Goal: Task Accomplishment & Management: Use online tool/utility

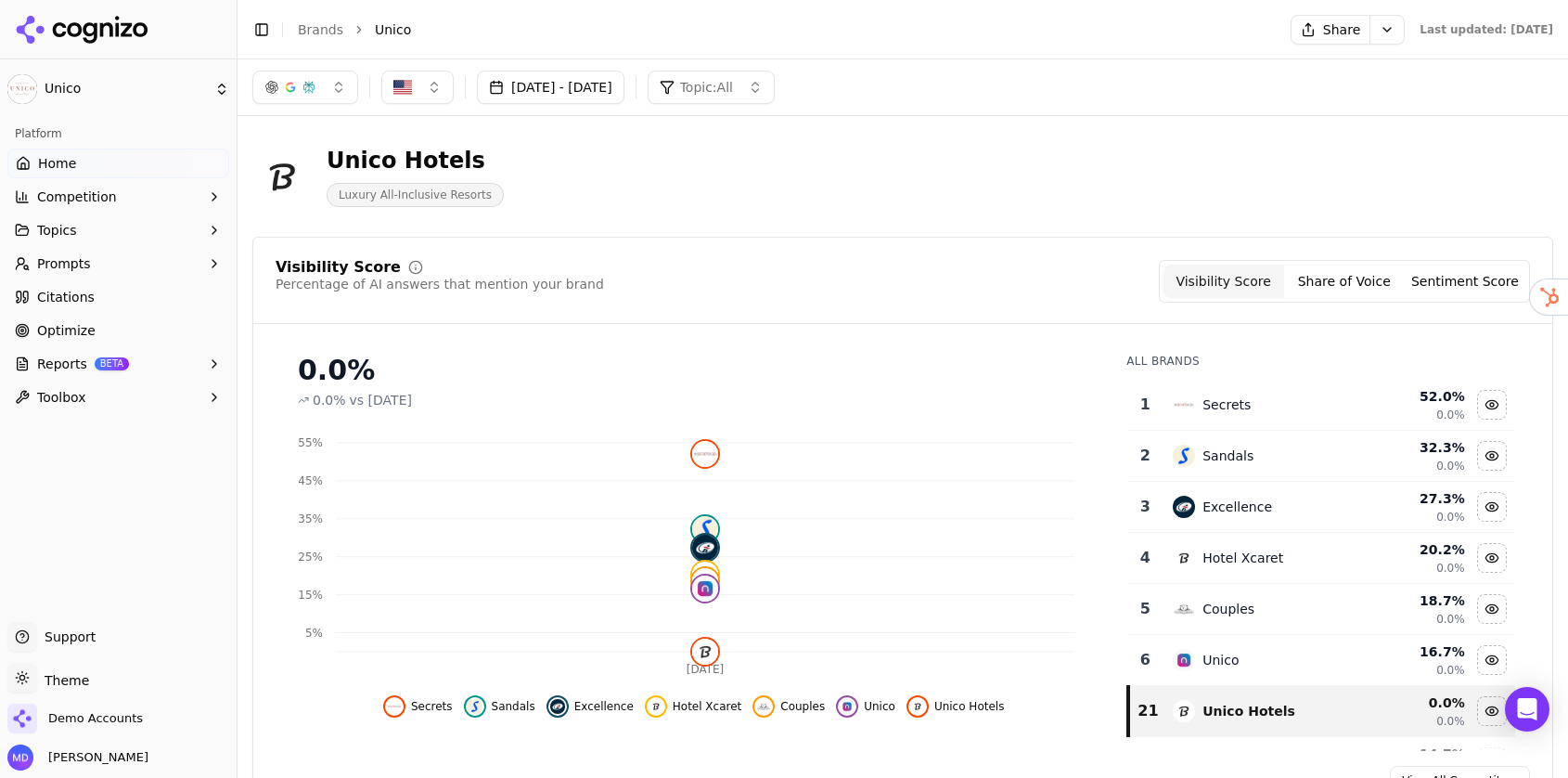
click at [118, 337] on link "Optimize" at bounding box center [118, 330] width 222 height 30
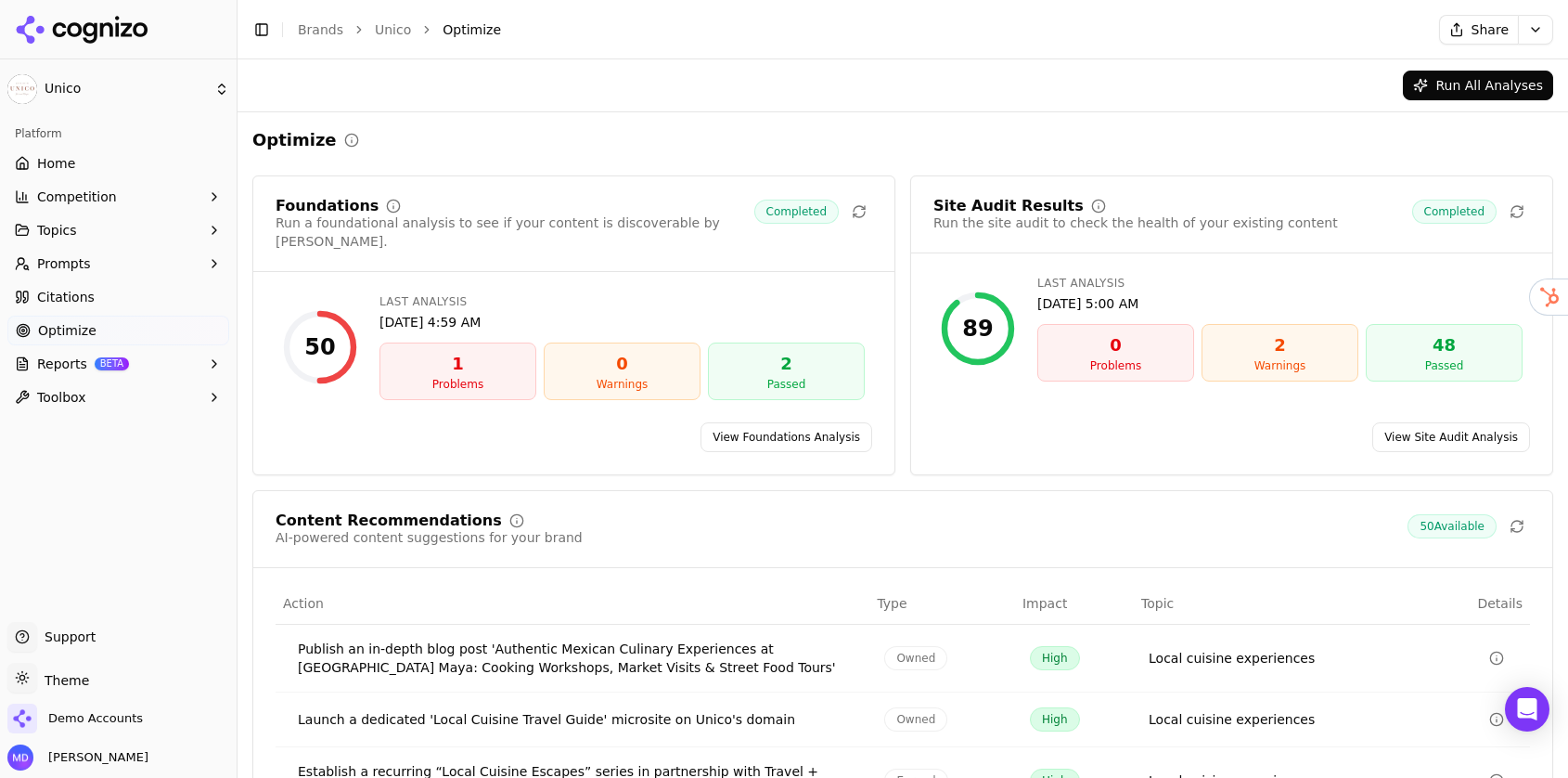
drag, startPoint x: 805, startPoint y: 413, endPoint x: 796, endPoint y: 409, distance: 9.8
click at [805, 422] on link "View Foundations Analysis" at bounding box center [786, 437] width 172 height 30
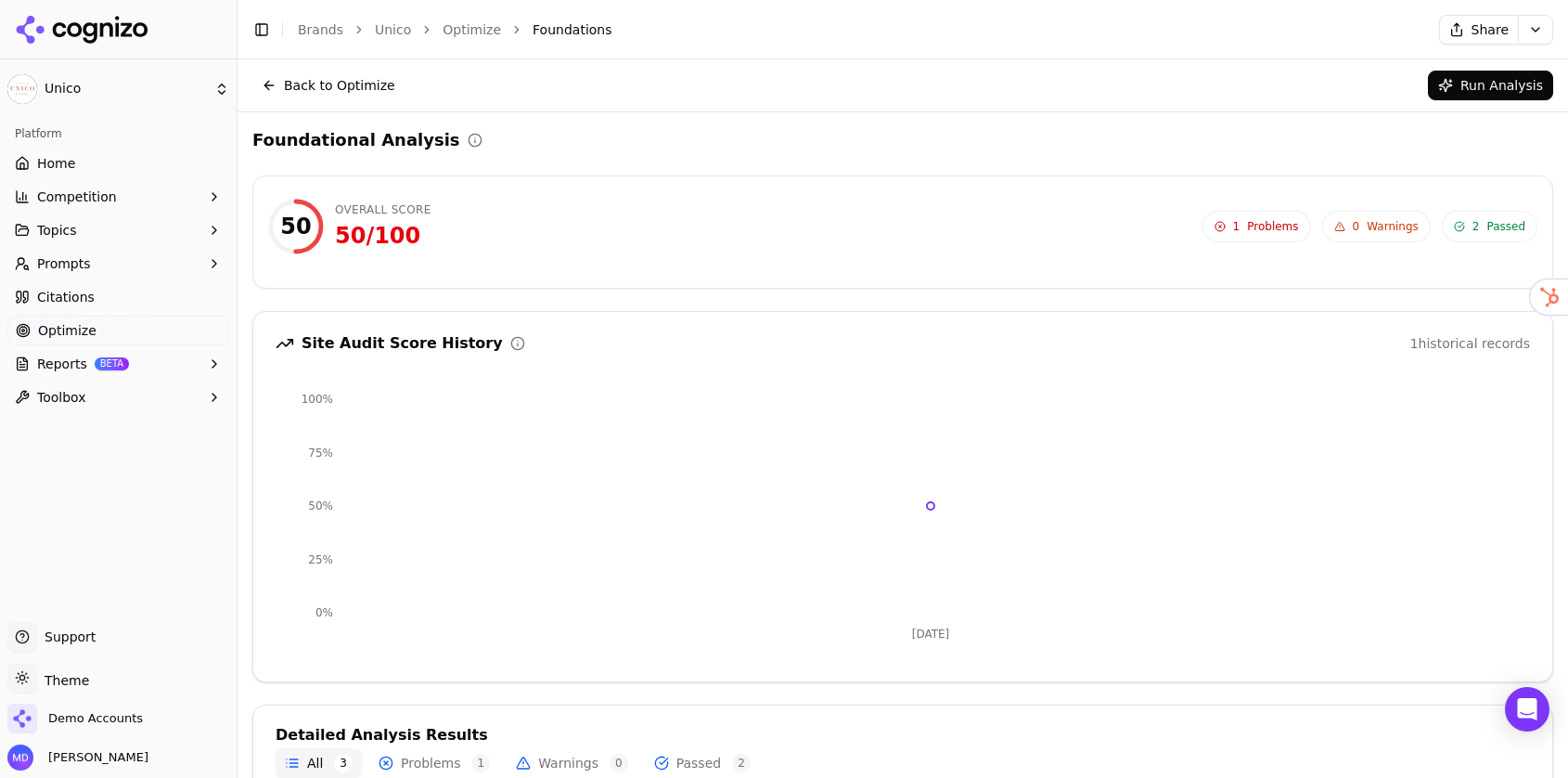
click at [312, 32] on link "Brands" at bounding box center [321, 30] width 46 height 15
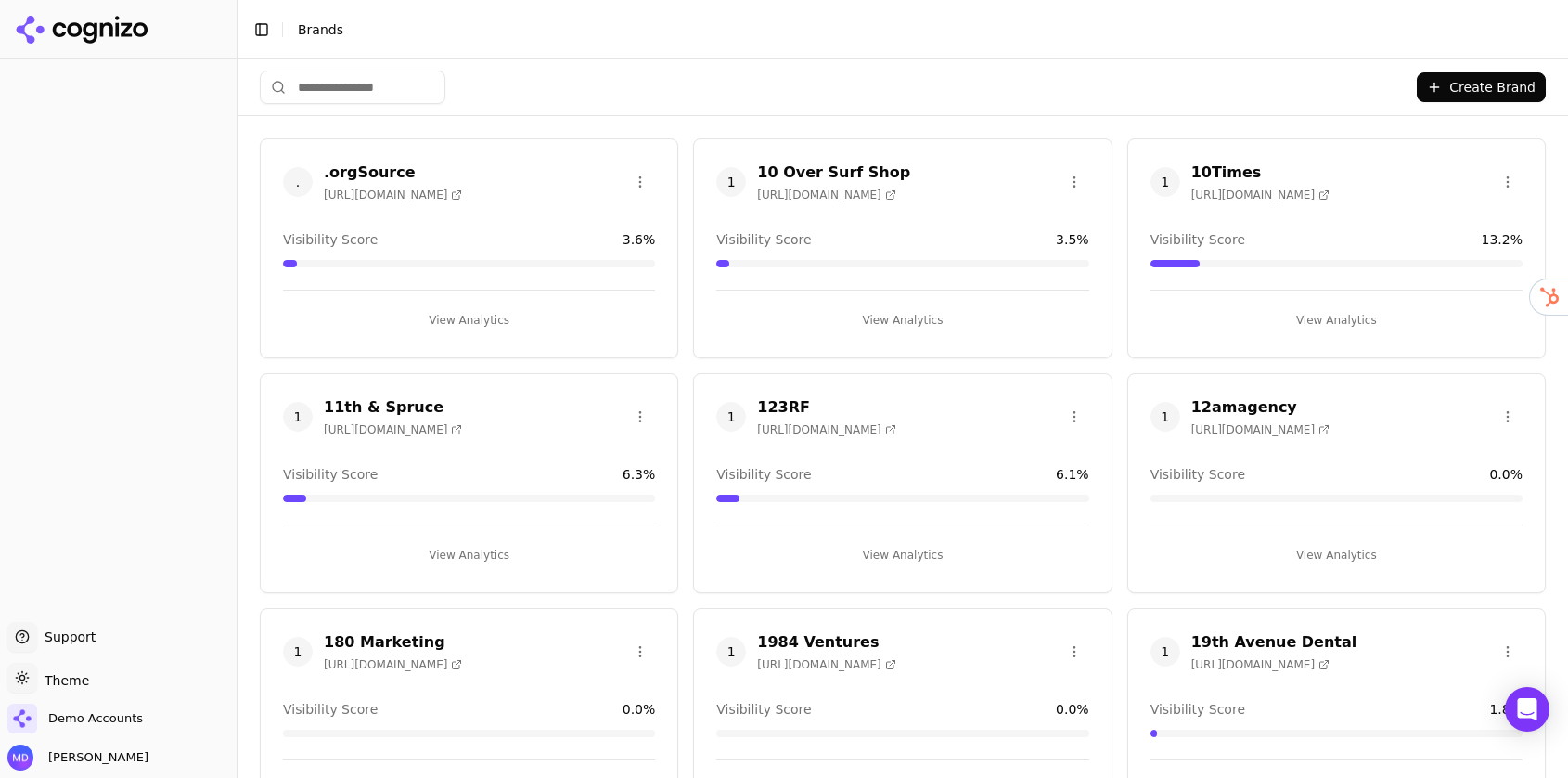
click at [361, 88] on input "search" at bounding box center [353, 87] width 185 height 33
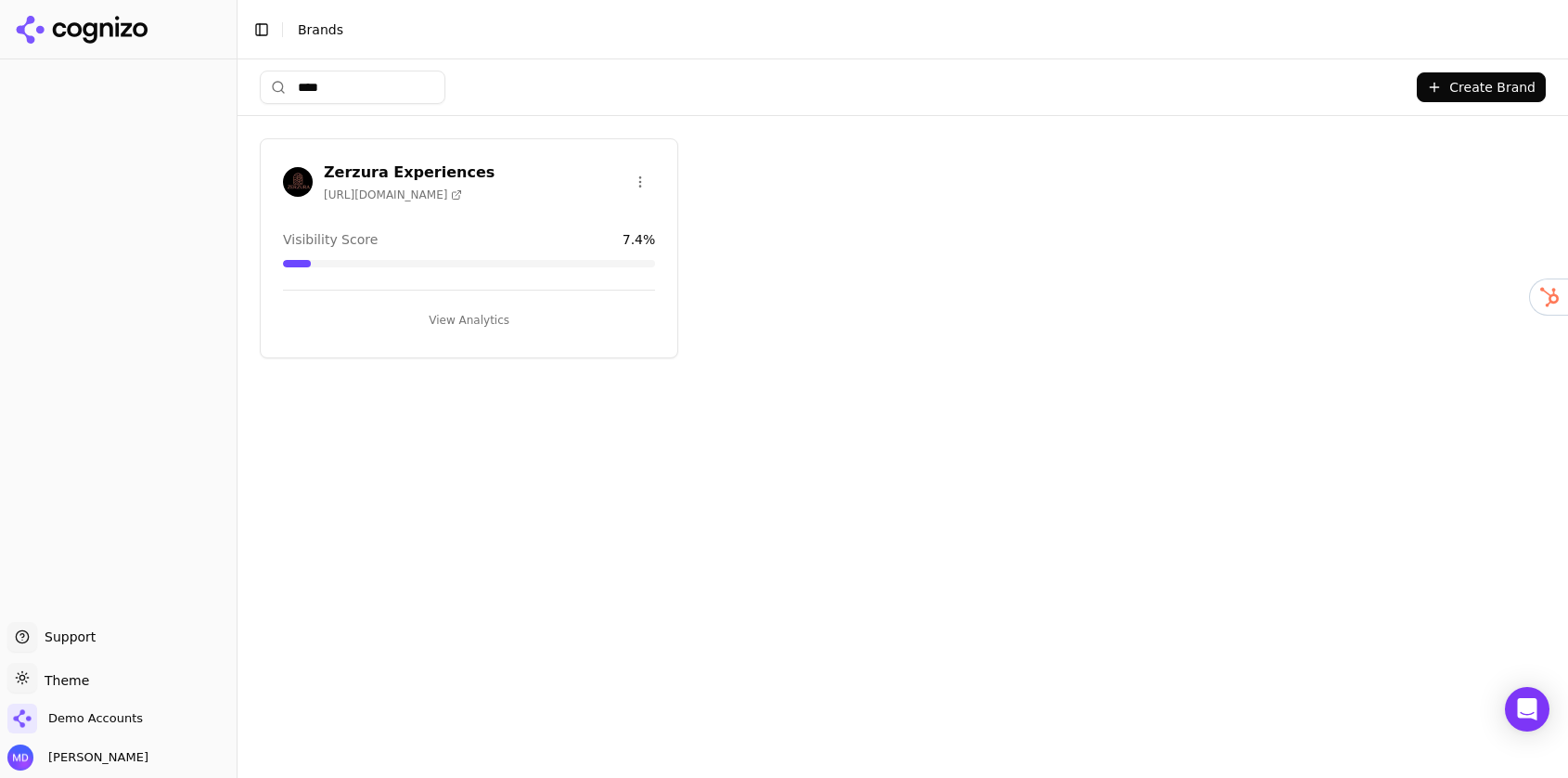
type input "****"
click at [455, 320] on button "View Analytics" at bounding box center [468, 320] width 372 height 30
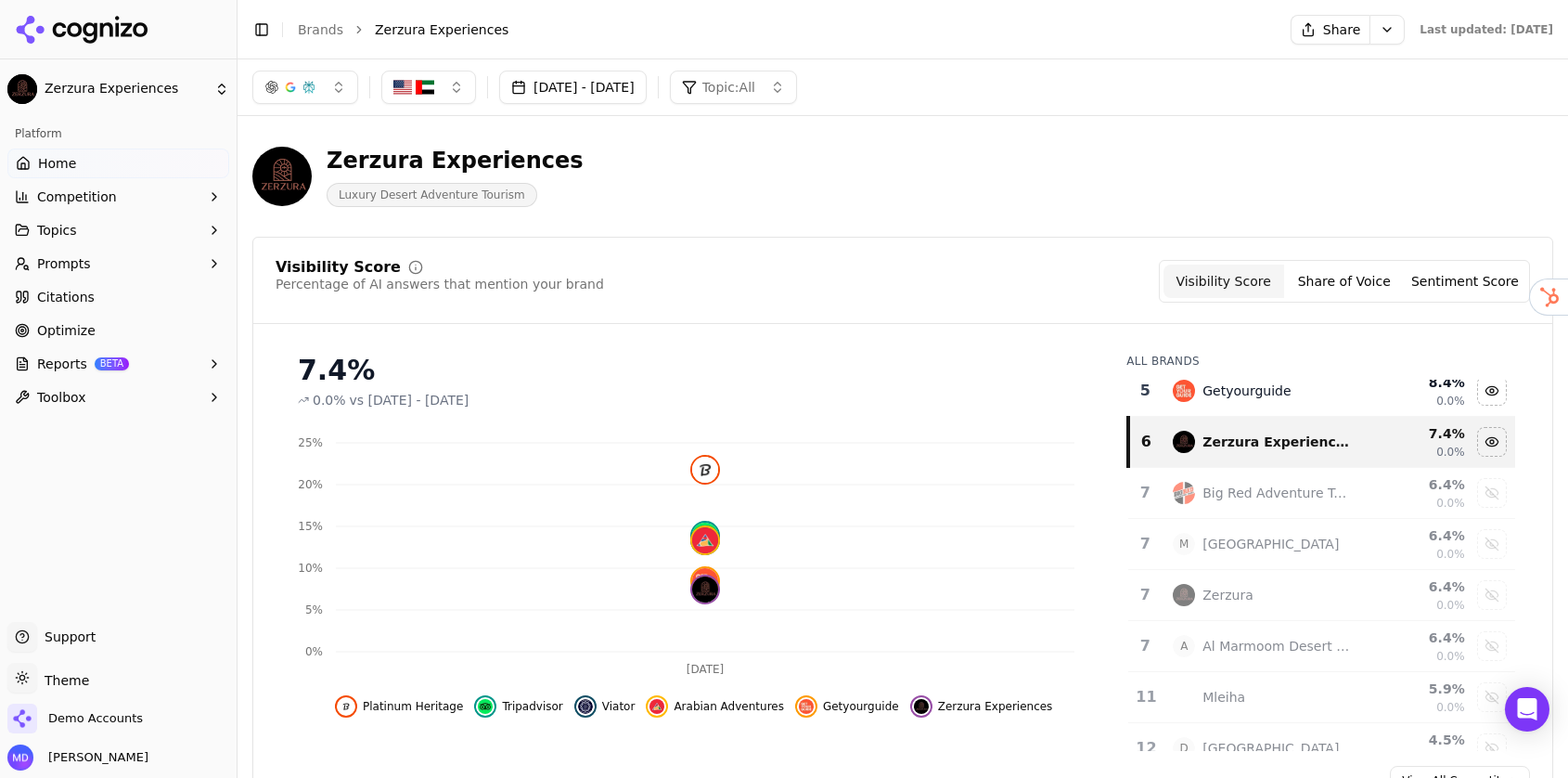
scroll to position [220, 0]
click at [142, 94] on html "Zerzura Experiences Platform Home Competition Topics Prompts Citations Optimize…" at bounding box center [784, 389] width 1568 height 778
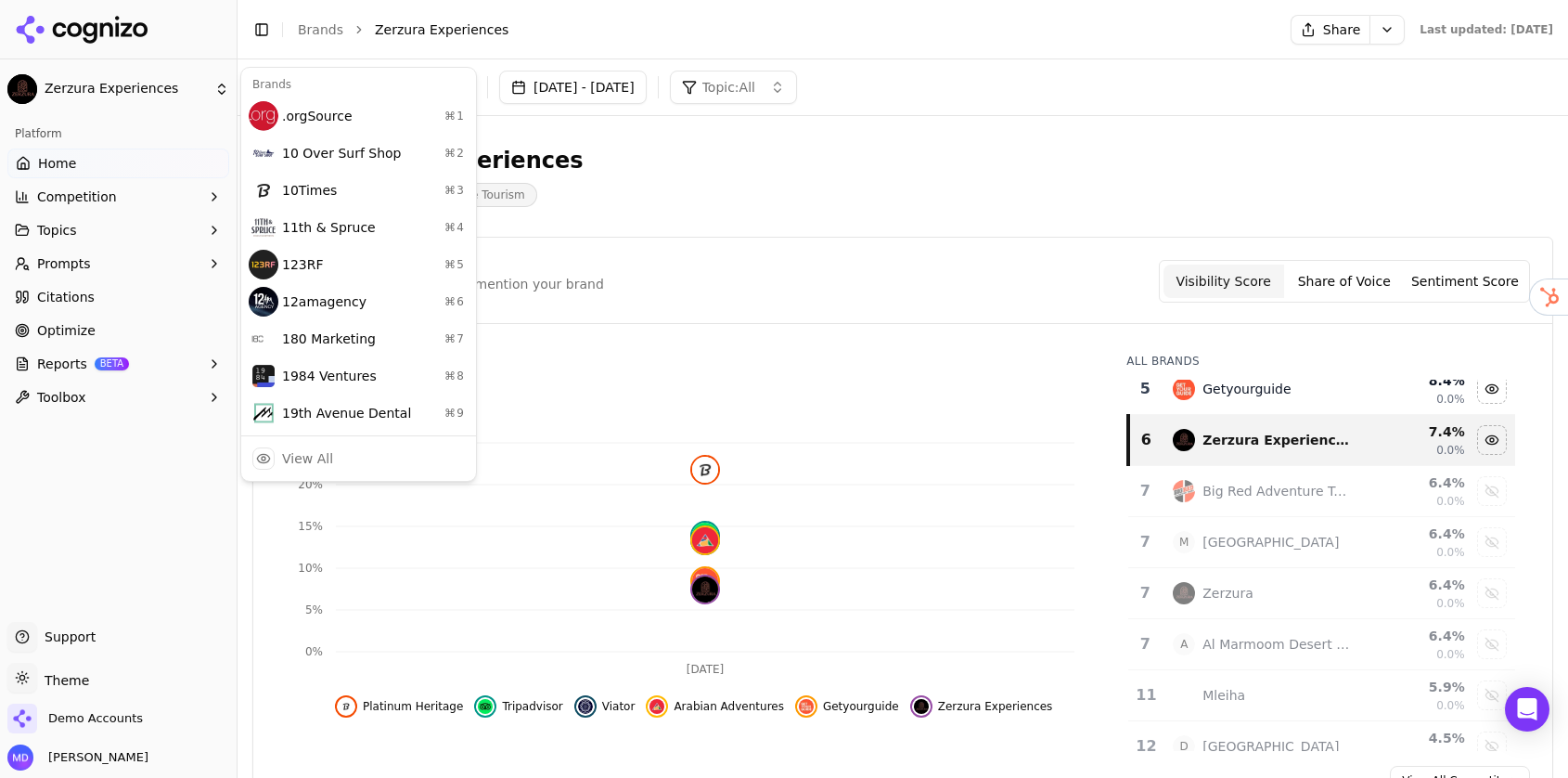
click at [129, 160] on html "Zerzura Experiences Platform Home Competition Topics Prompts Citations Optimize…" at bounding box center [784, 389] width 1568 height 778
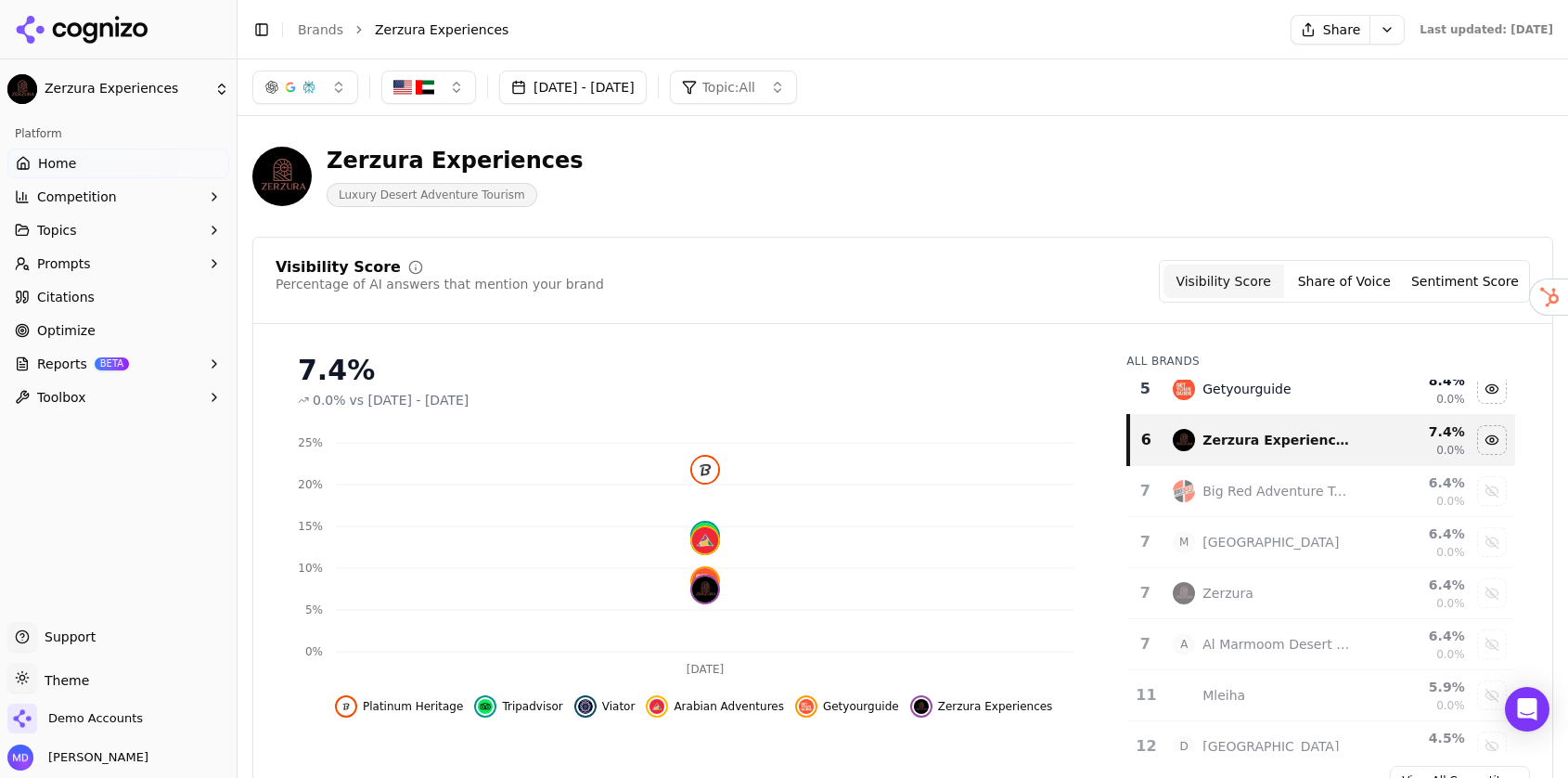
click at [334, 33] on link "Brands" at bounding box center [321, 30] width 46 height 15
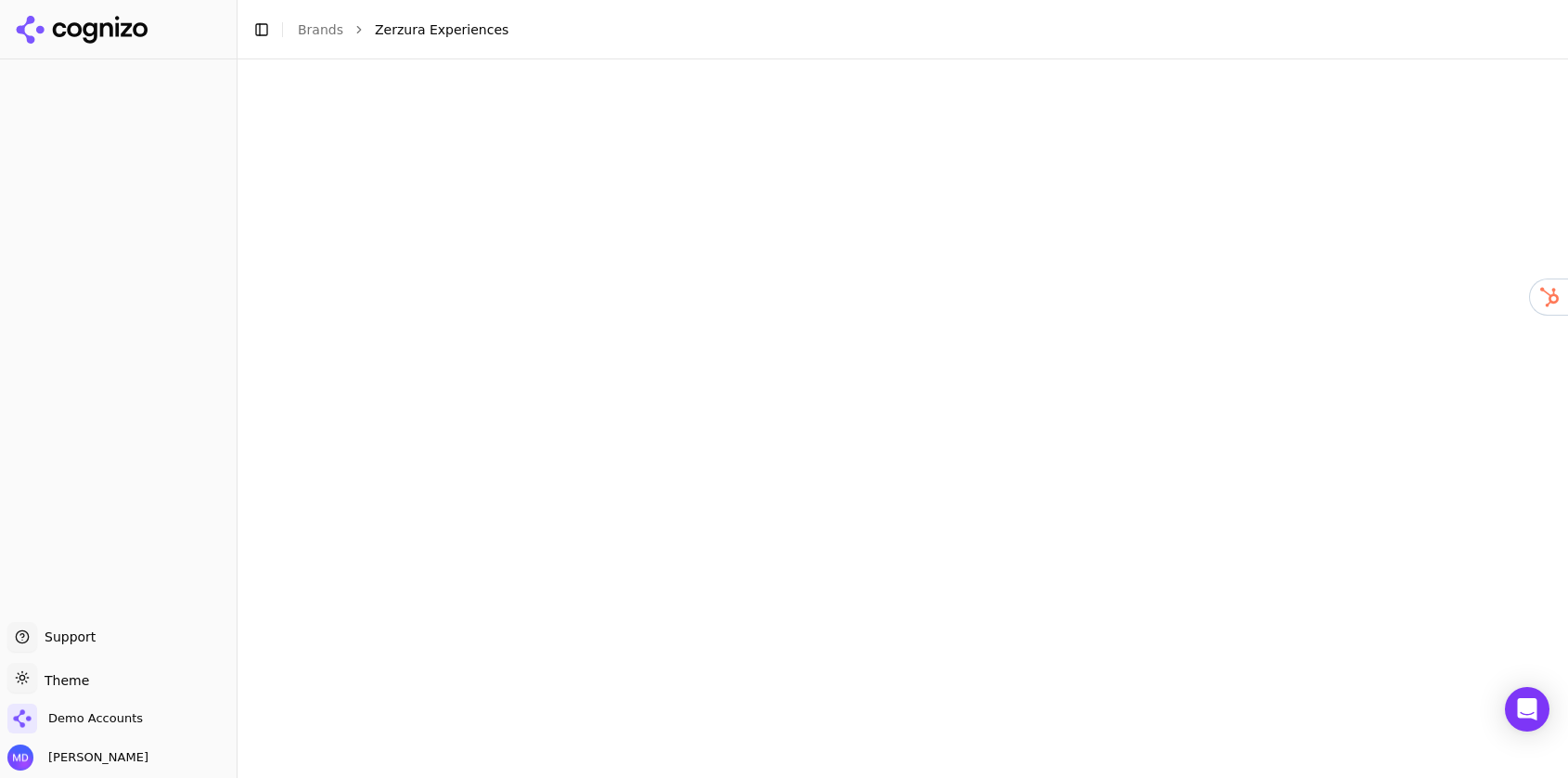
click at [145, 85] on html "Support Support Toggle theme Theme Demo Accounts Melissa Dowd Toggle Sidebar Br…" at bounding box center [784, 389] width 1568 height 778
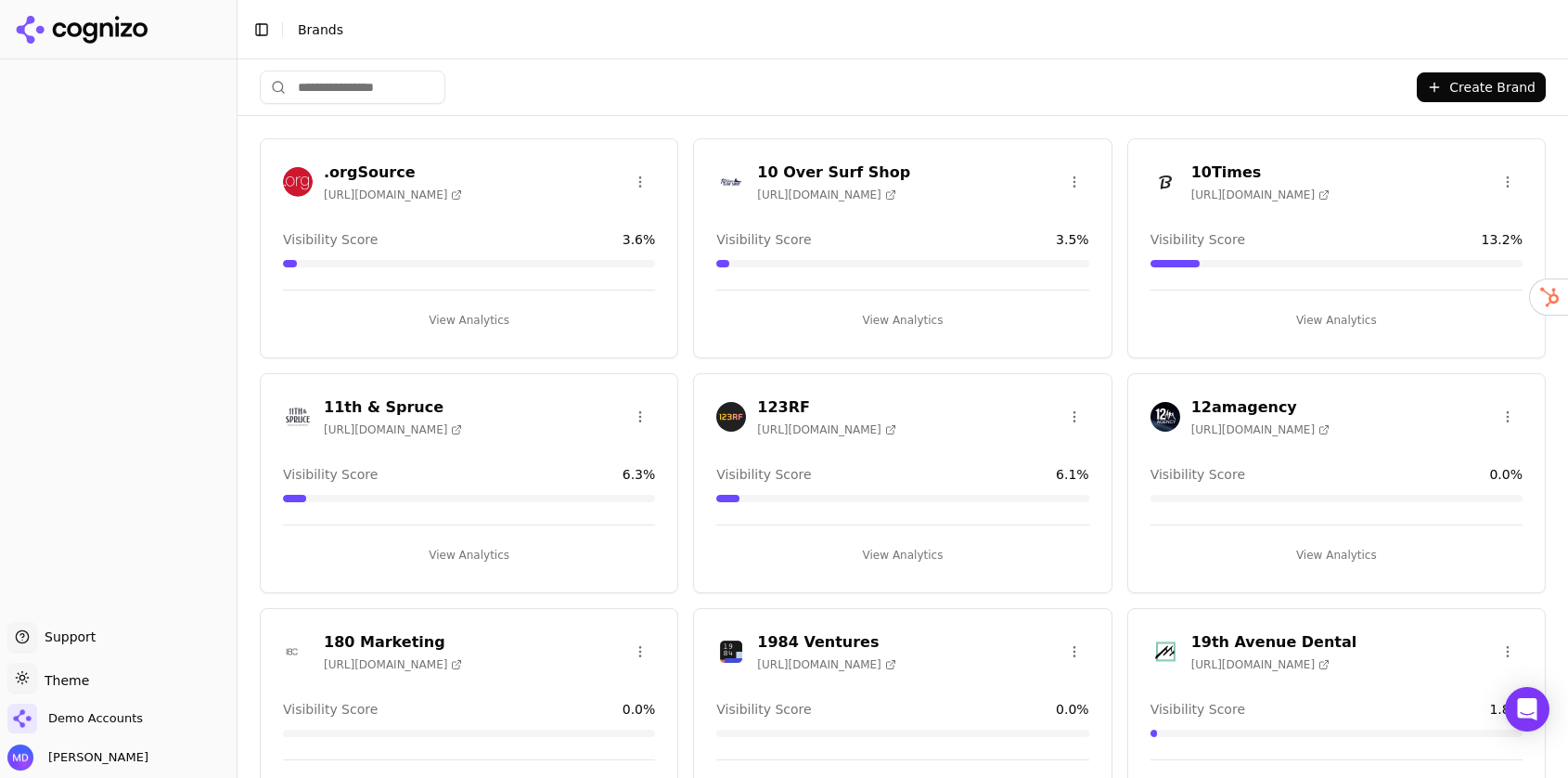
click at [405, 96] on input "search" at bounding box center [353, 87] width 185 height 33
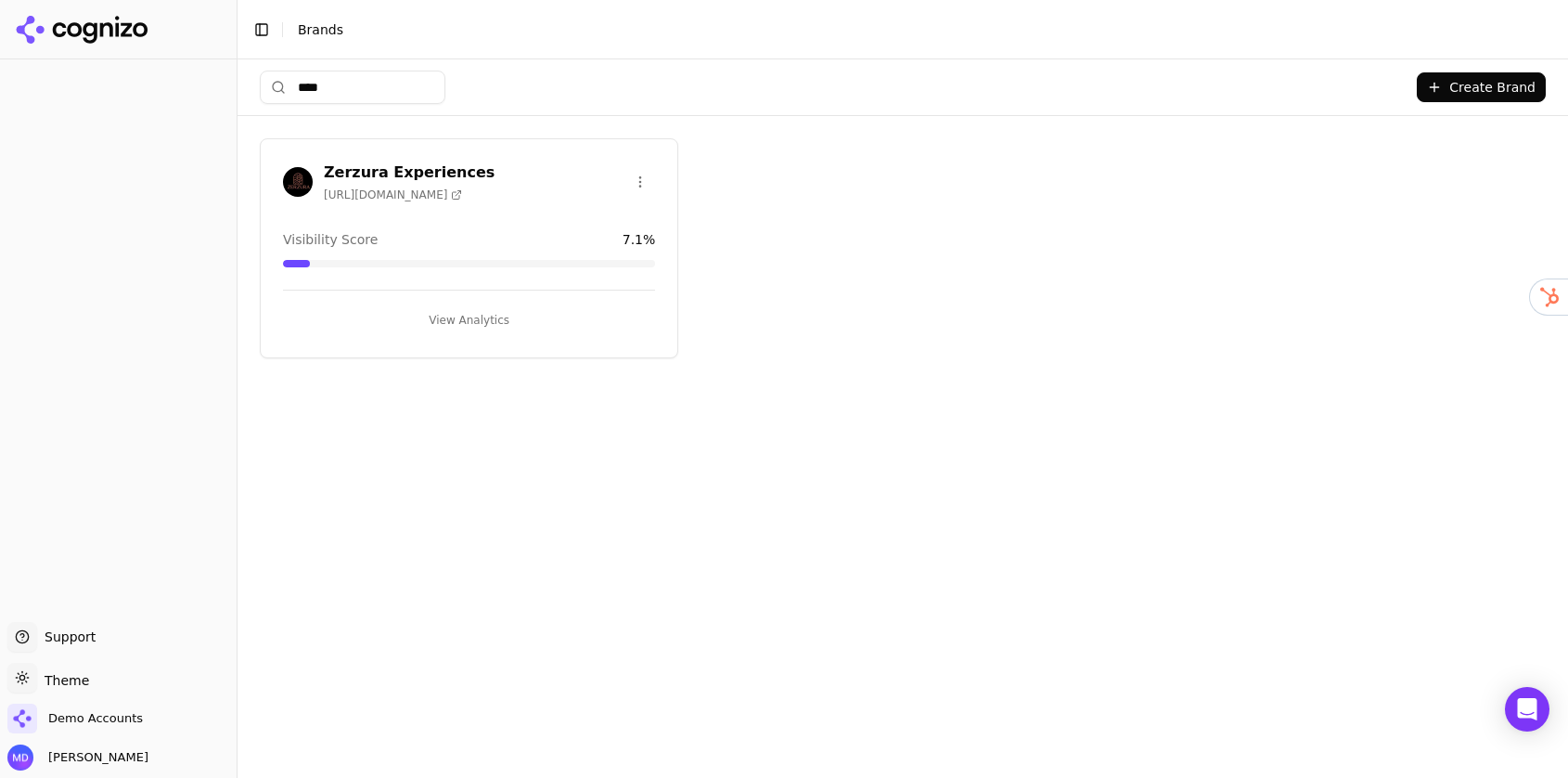
type input "****"
click at [637, 188] on html "Support Support Toggle theme Theme Demo Accounts Melissa Dowd Toggle Sidebar Br…" at bounding box center [784, 389] width 1568 height 778
click at [630, 214] on div "Edit Brand" at bounding box center [596, 220] width 110 height 30
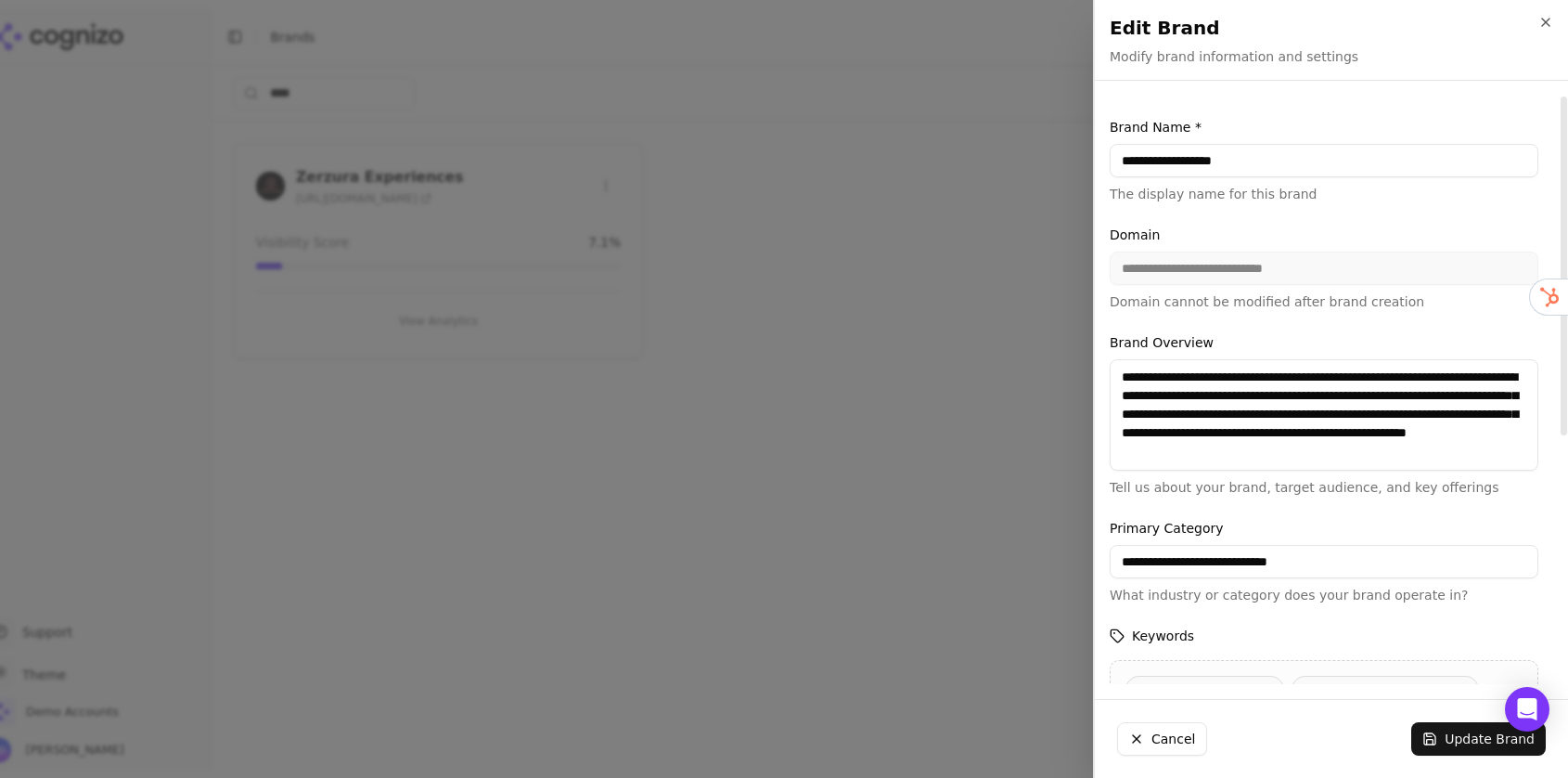
drag, startPoint x: 1175, startPoint y: 163, endPoint x: 1290, endPoint y: 156, distance: 115.2
click at [1290, 156] on input "**********" at bounding box center [1324, 161] width 429 height 33
type input "*******"
click at [1436, 730] on button "Update Brand" at bounding box center [1478, 739] width 135 height 33
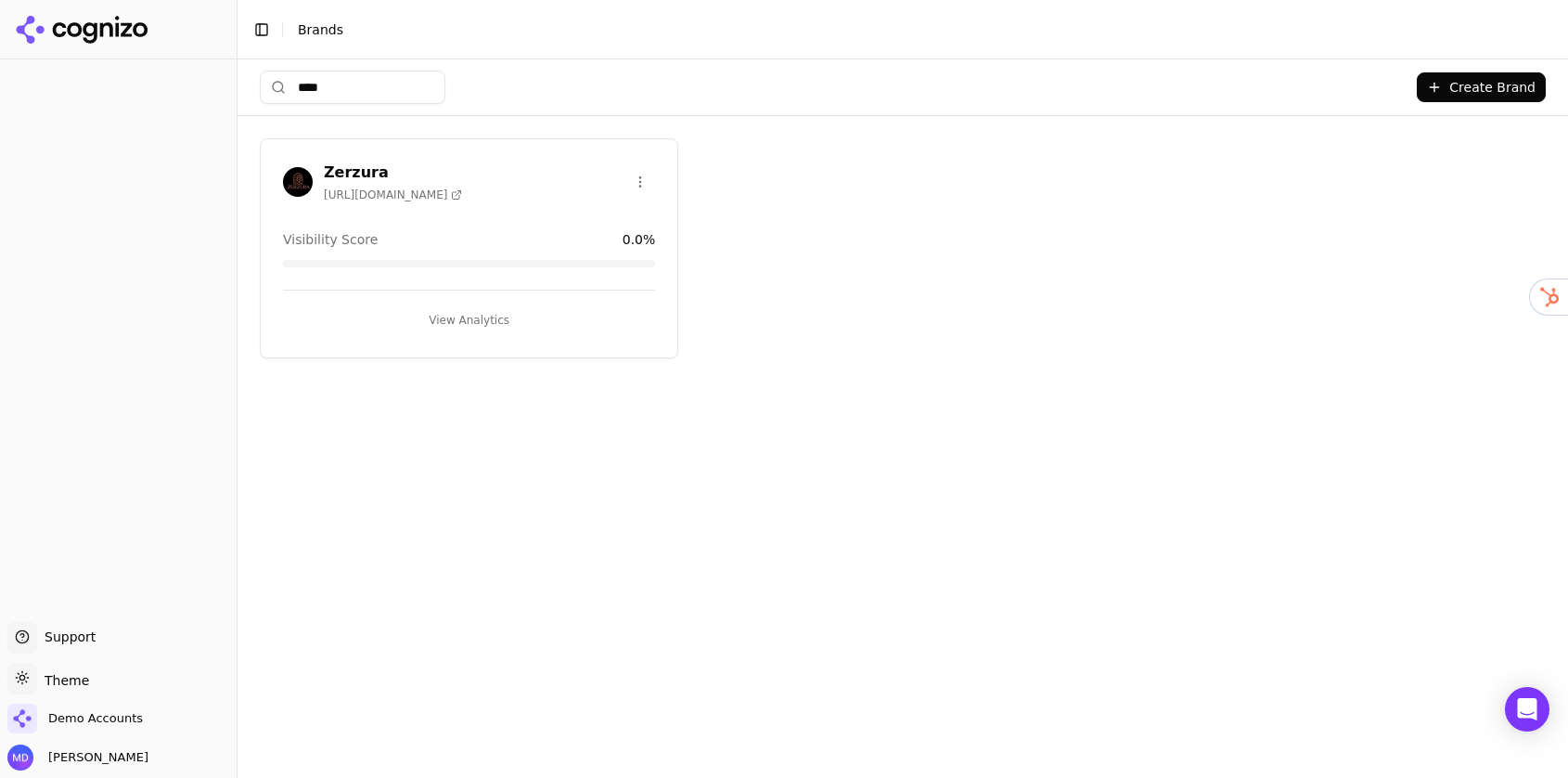
click at [513, 313] on button "View Analytics" at bounding box center [468, 320] width 372 height 30
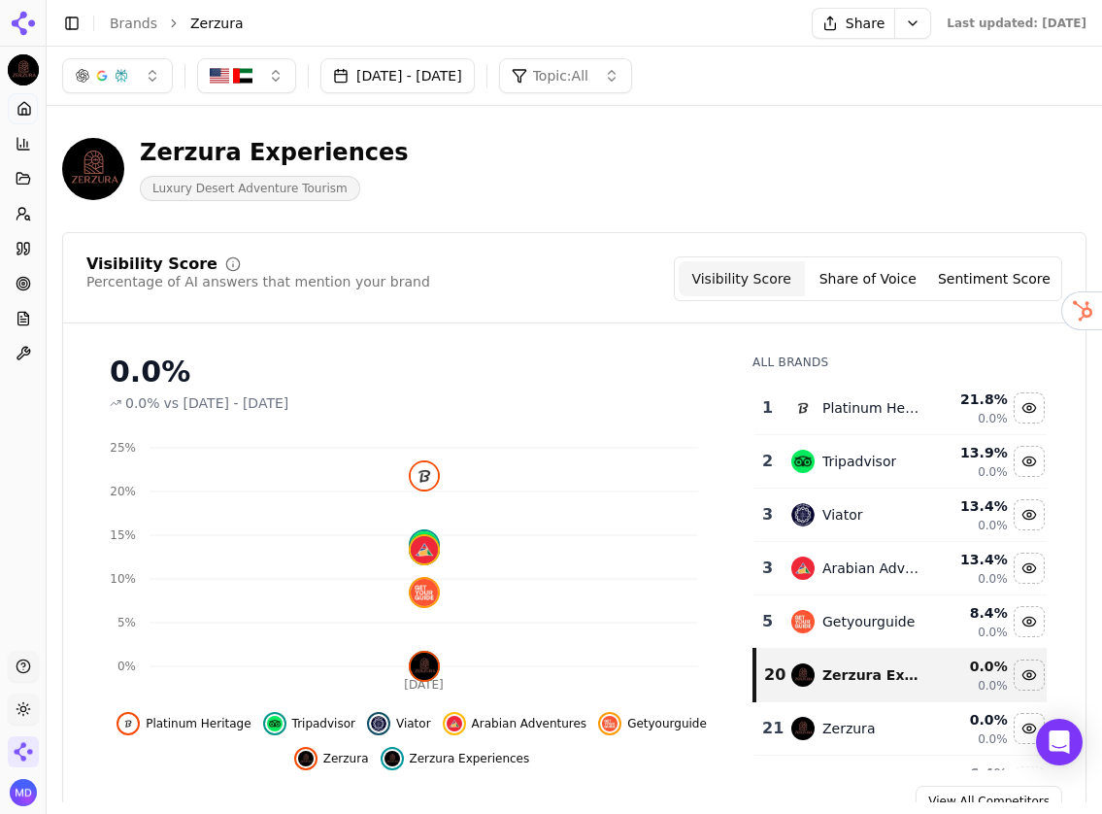
click at [812, 193] on div "Zerzura Experiences Luxury Desert Adventure Tourism" at bounding box center [497, 169] width 870 height 64
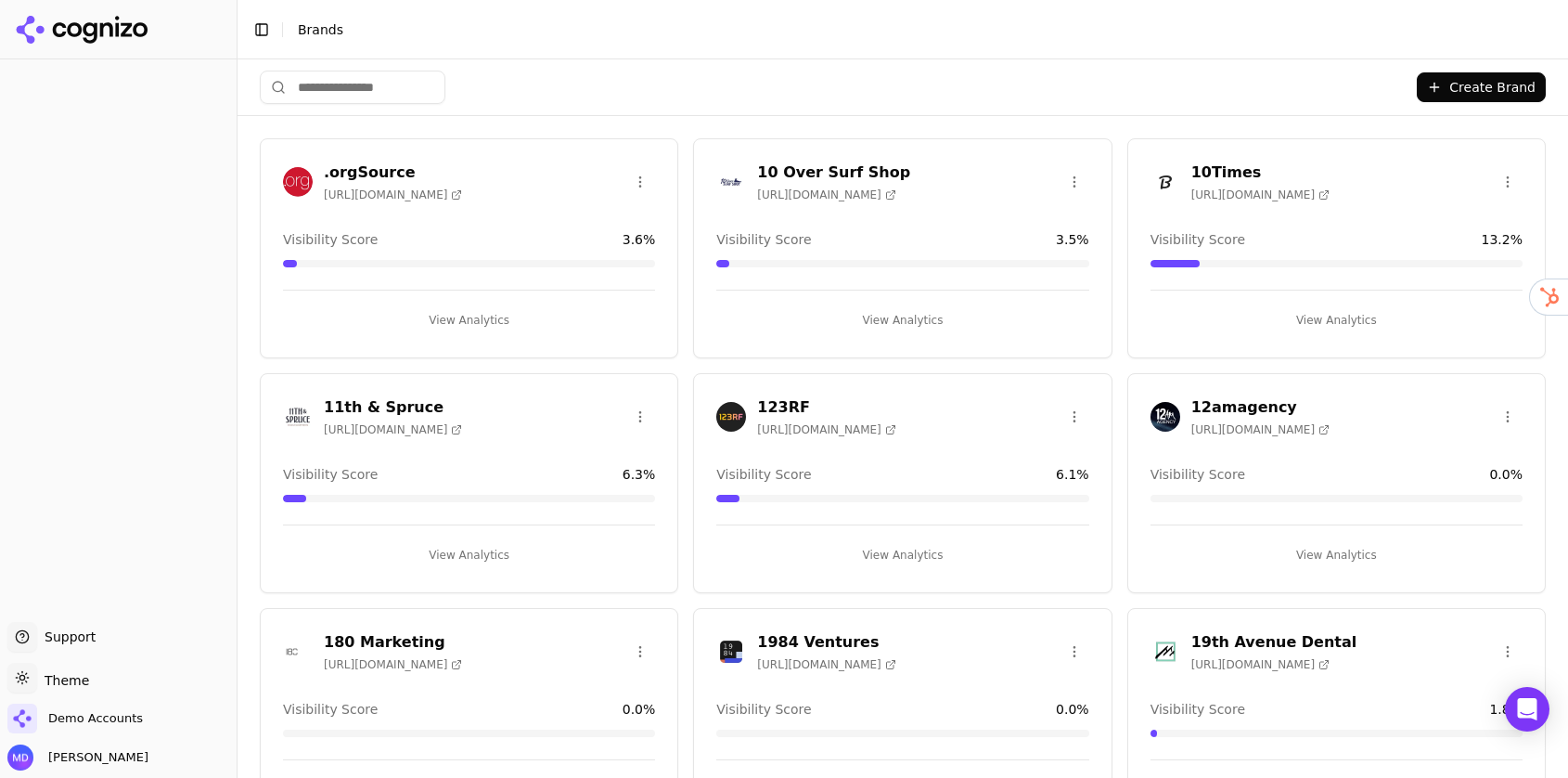
click at [336, 84] on input "search" at bounding box center [353, 87] width 185 height 33
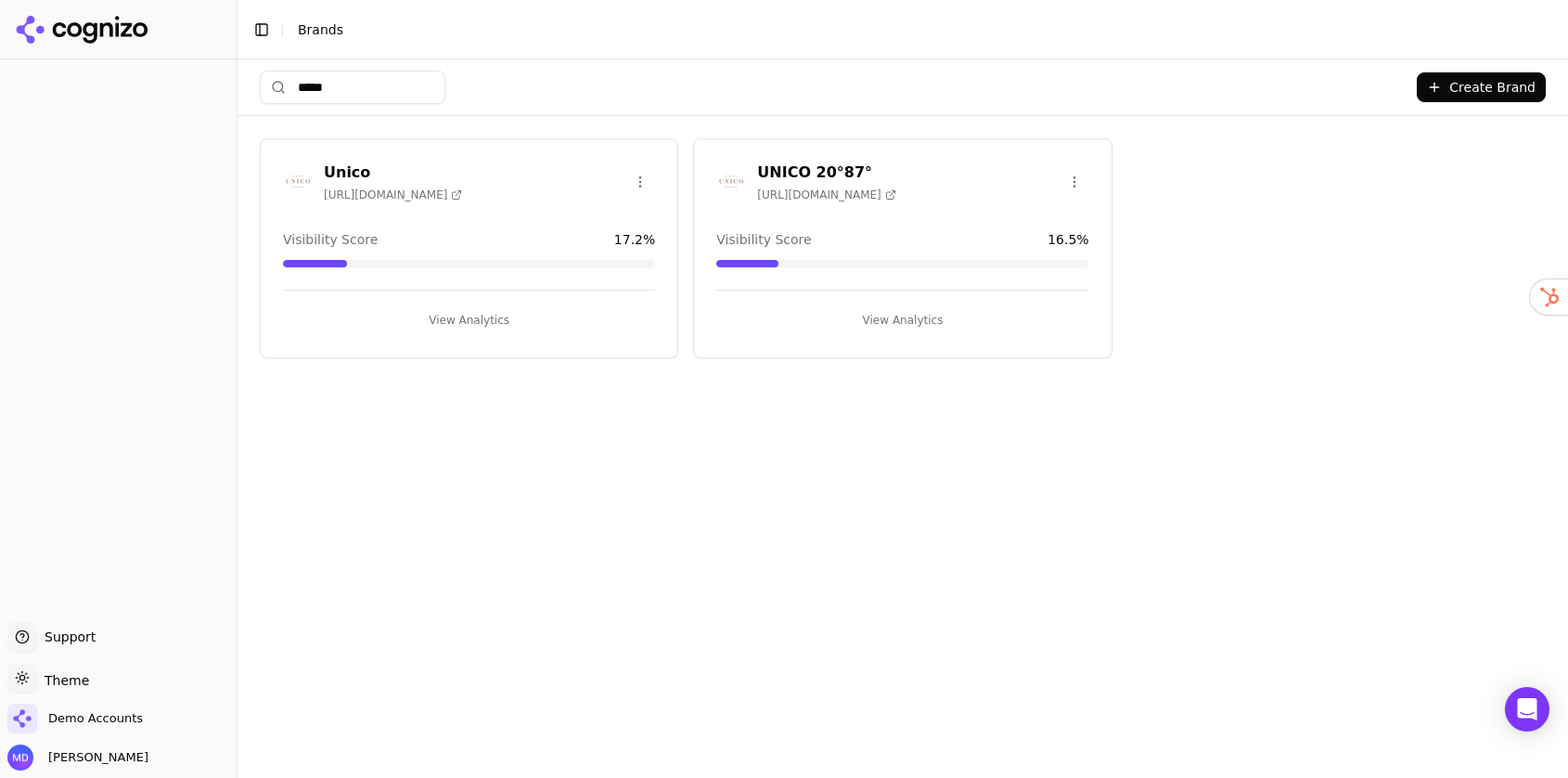
type input "*****"
click at [463, 328] on button "View Analytics" at bounding box center [468, 320] width 372 height 30
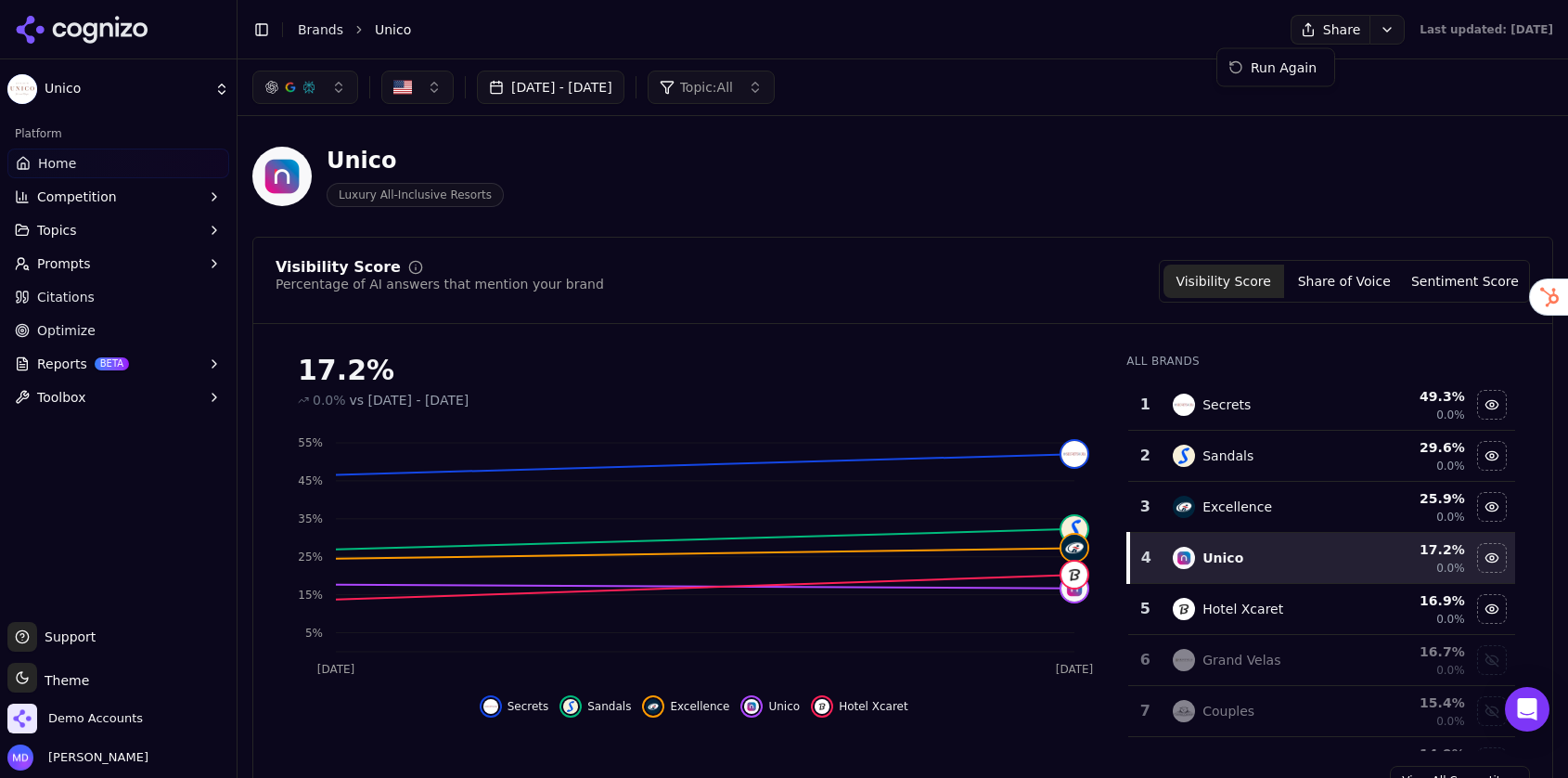
click at [1306, 33] on html "Unico Platform Home Competition Topics Prompts Citations Optimize Reports BETA …" at bounding box center [784, 389] width 1568 height 778
click at [1301, 80] on div "Run Again" at bounding box center [1276, 67] width 110 height 30
click at [37, 337] on span "Optimize" at bounding box center [66, 330] width 58 height 18
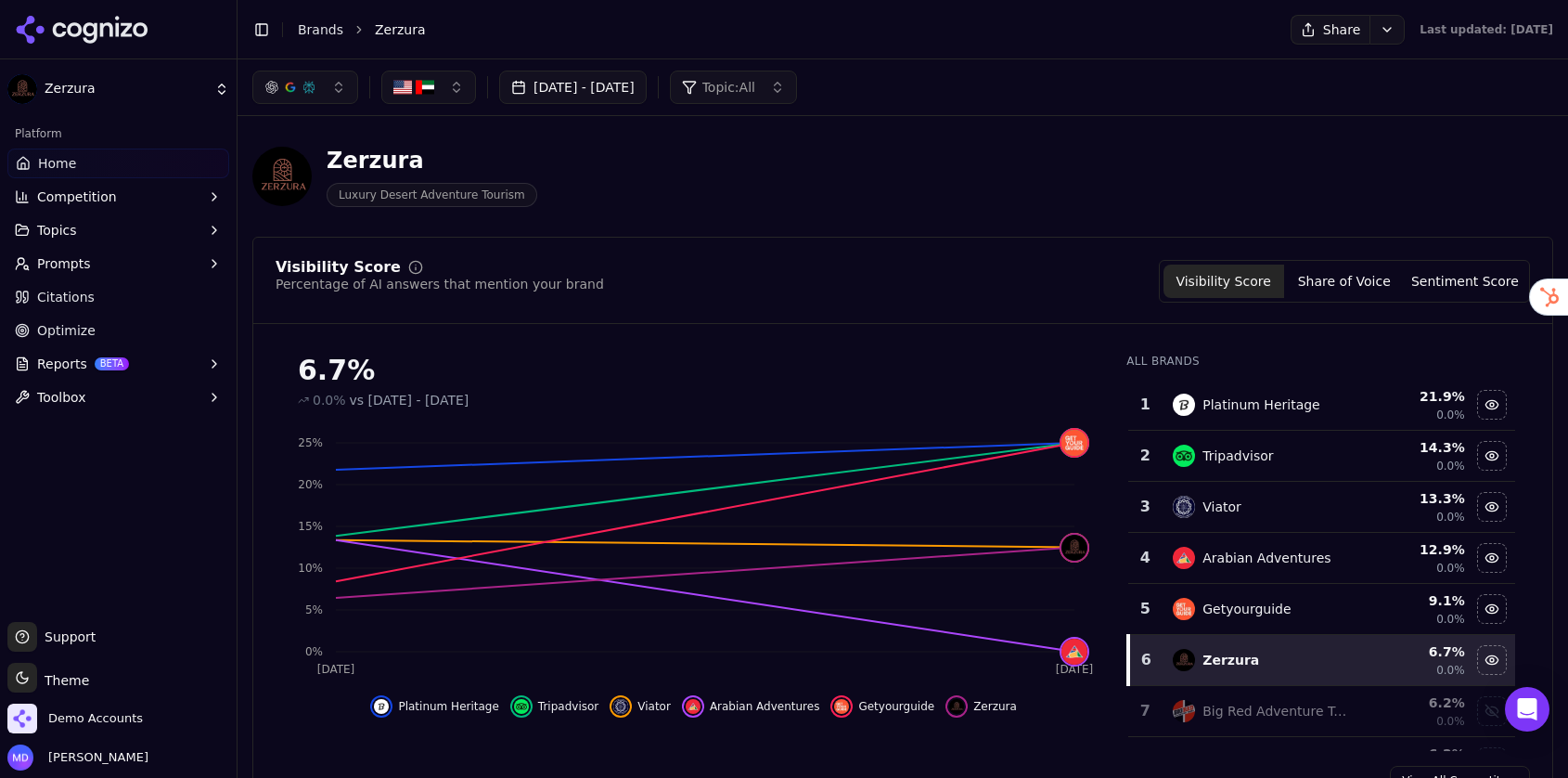
click at [49, 190] on span "Competition" at bounding box center [77, 196] width 80 height 18
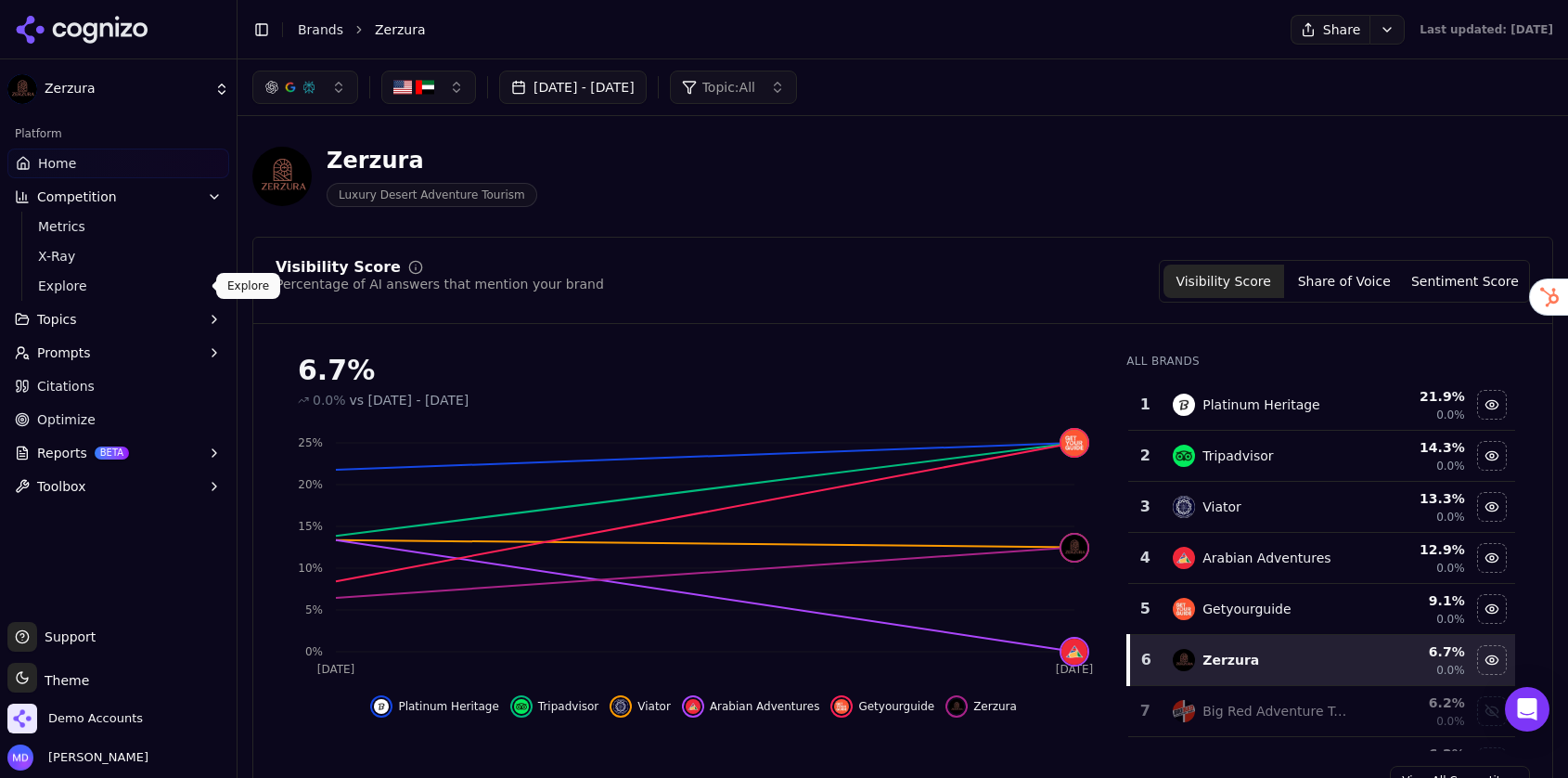
click at [89, 274] on link "Explore" at bounding box center [118, 286] width 177 height 26
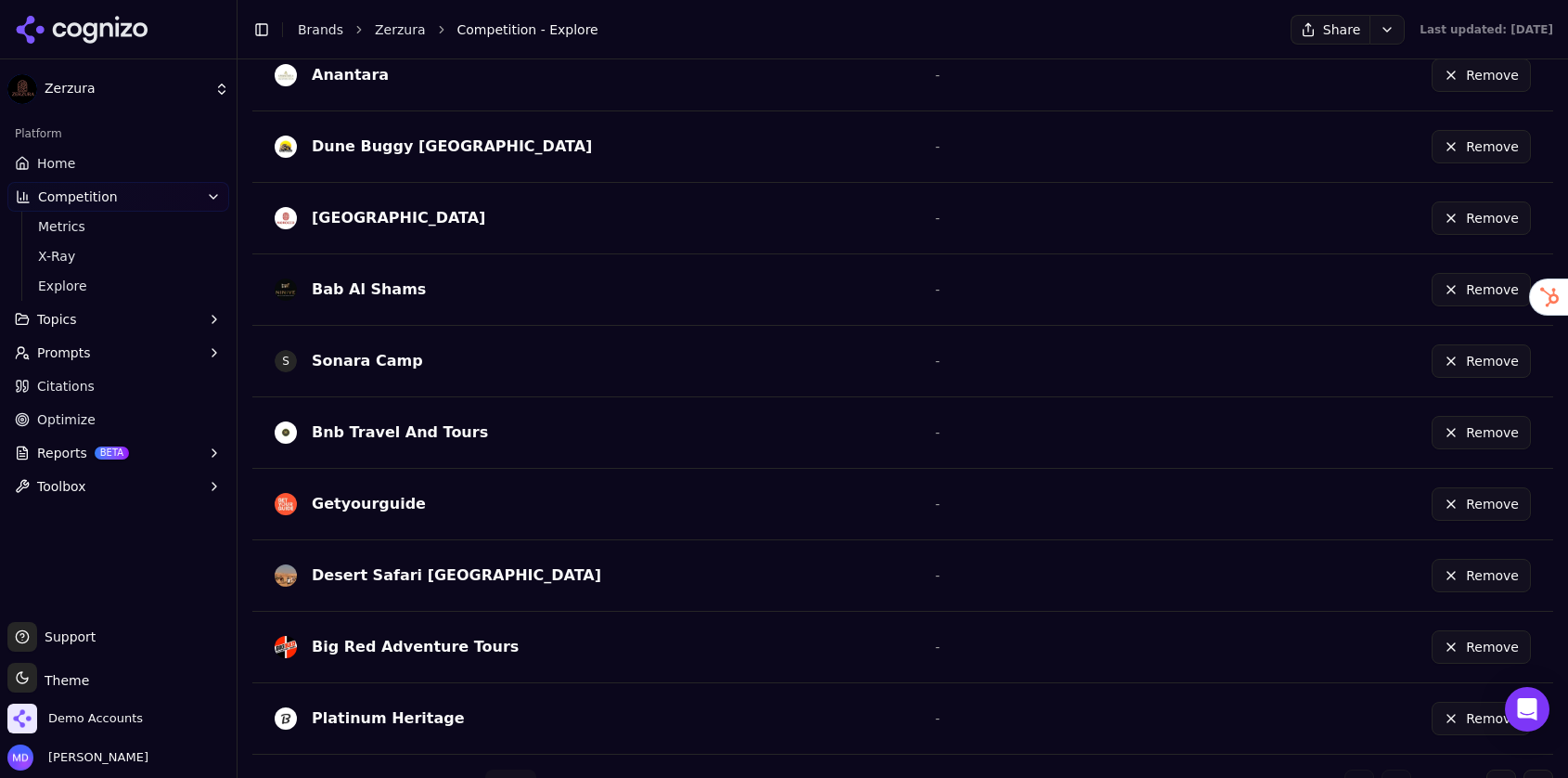
scroll to position [590, 0]
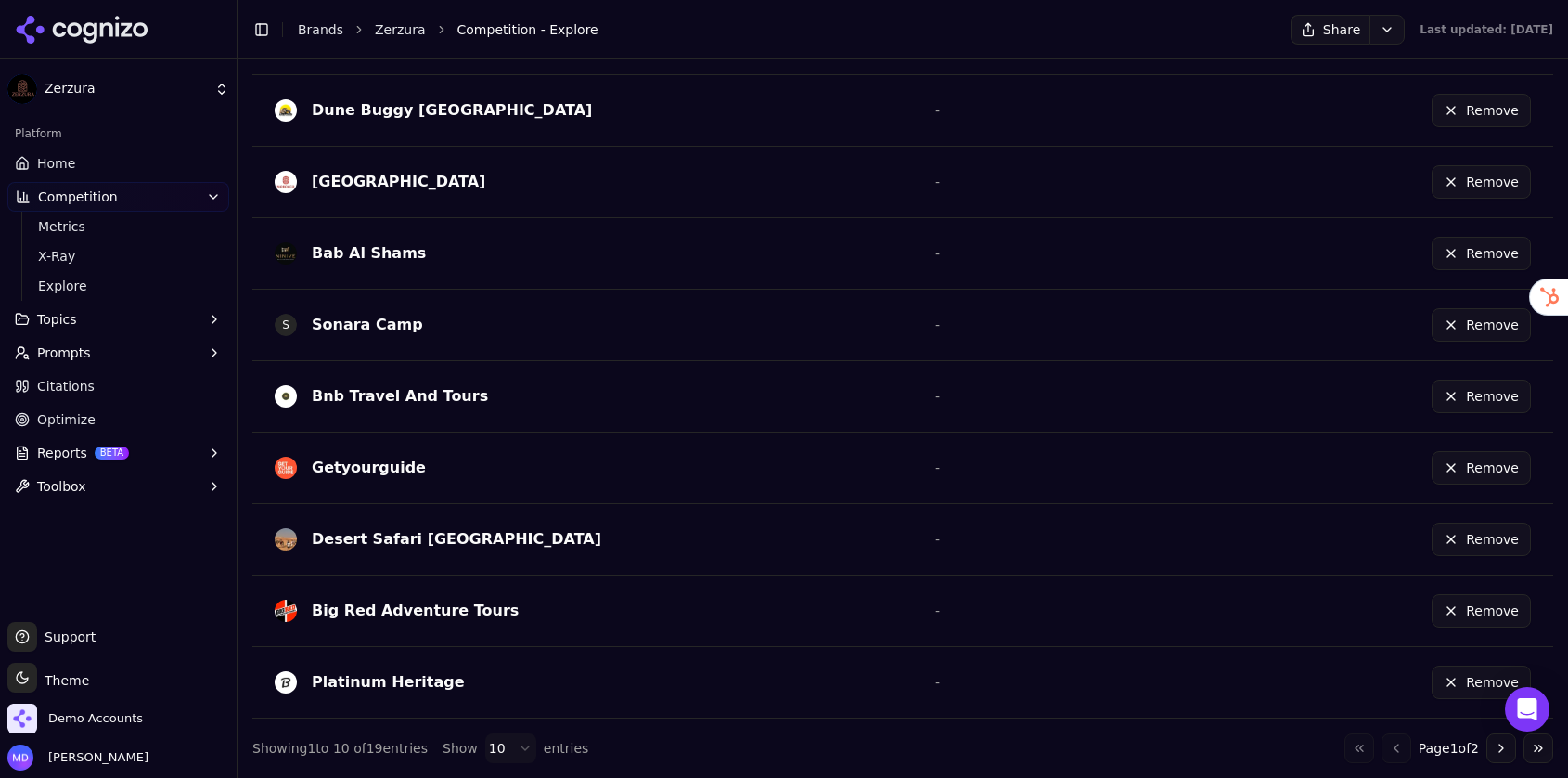
click at [1514, 744] on button "Go to next page" at bounding box center [1501, 747] width 30 height 30
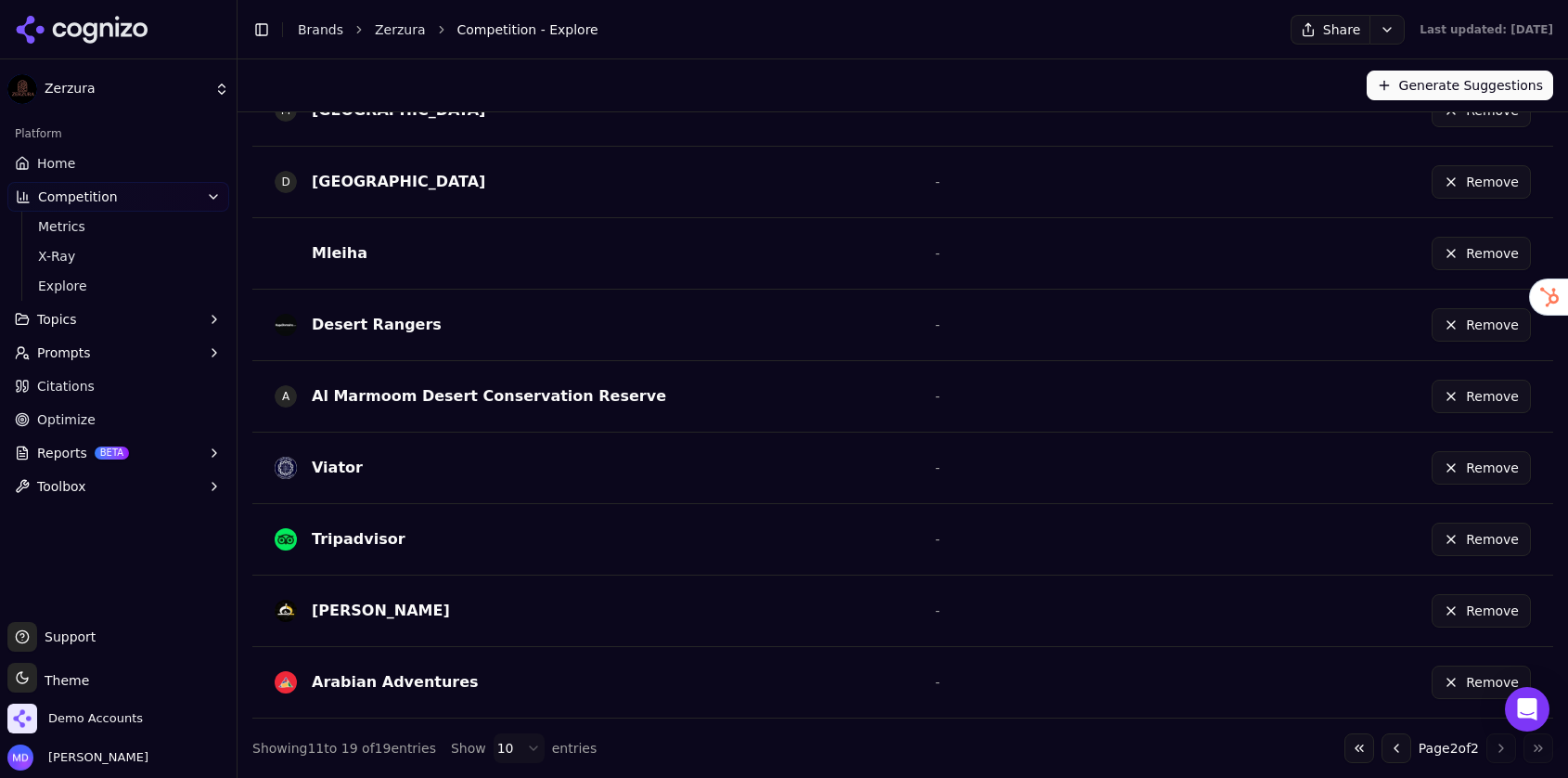
scroll to position [518, 0]
click at [1503, 536] on button "Remove" at bounding box center [1482, 539] width 99 height 33
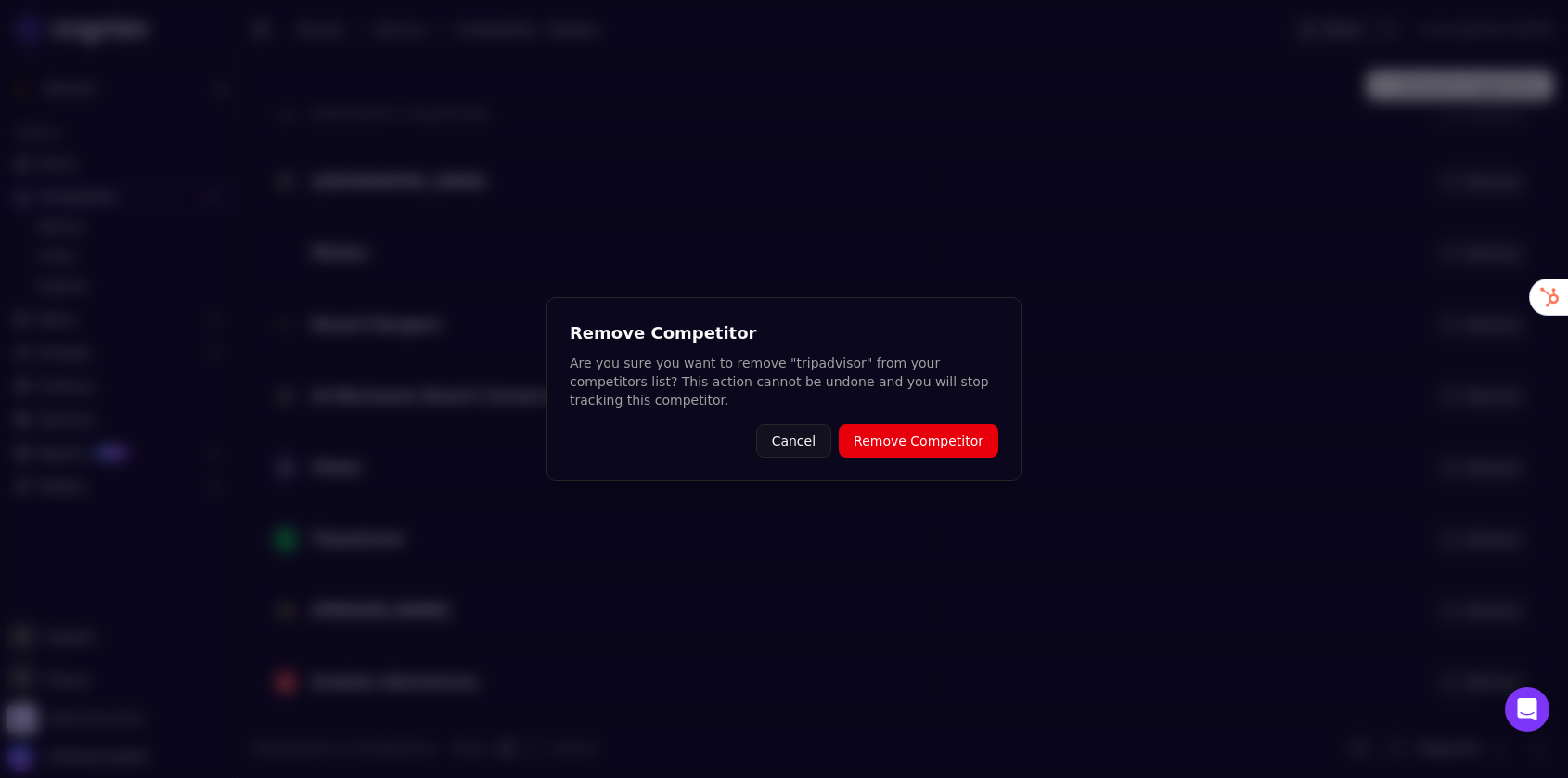
click at [970, 447] on button "Remove Competitor" at bounding box center [918, 441] width 160 height 33
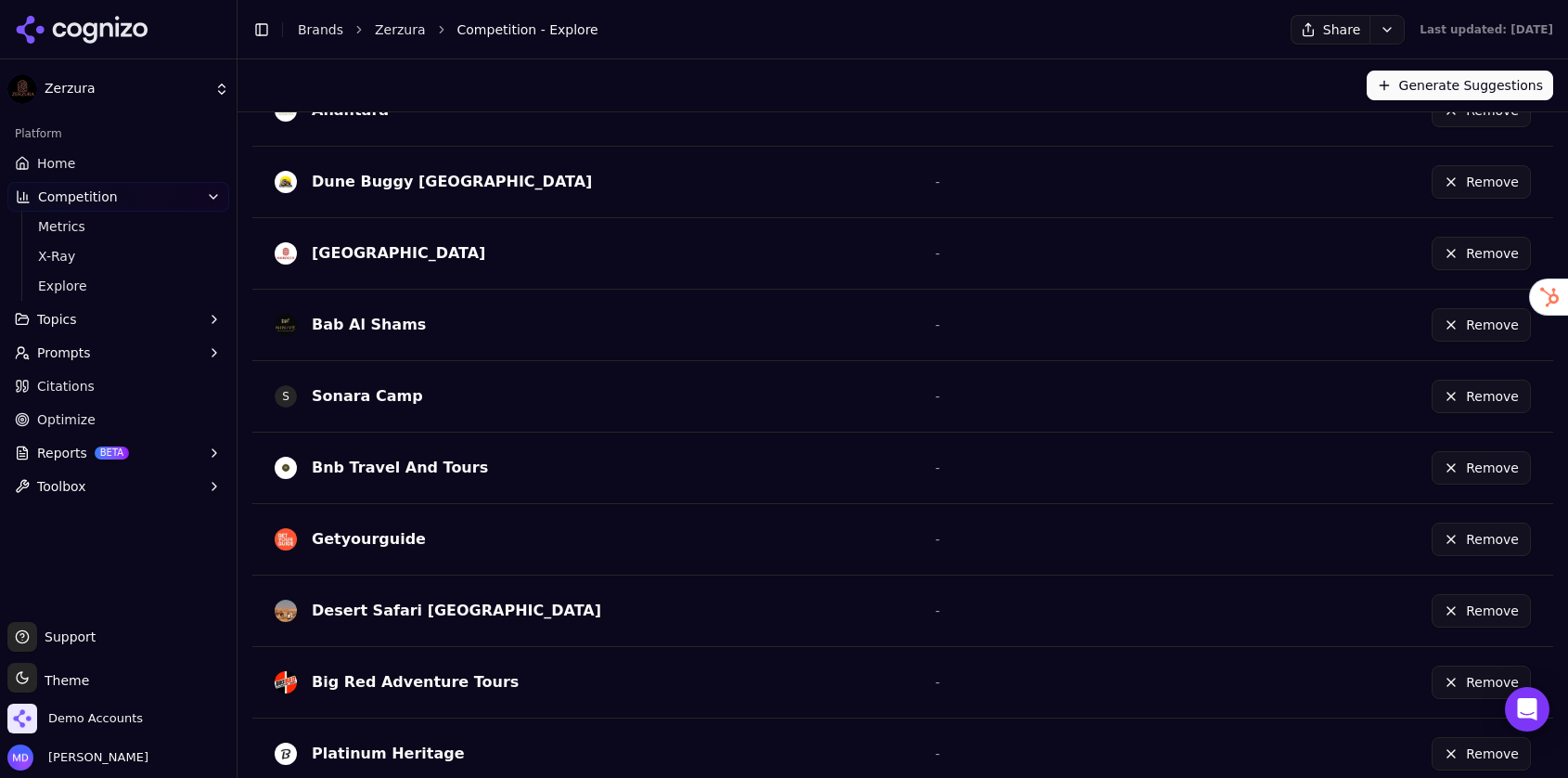
scroll to position [590, 0]
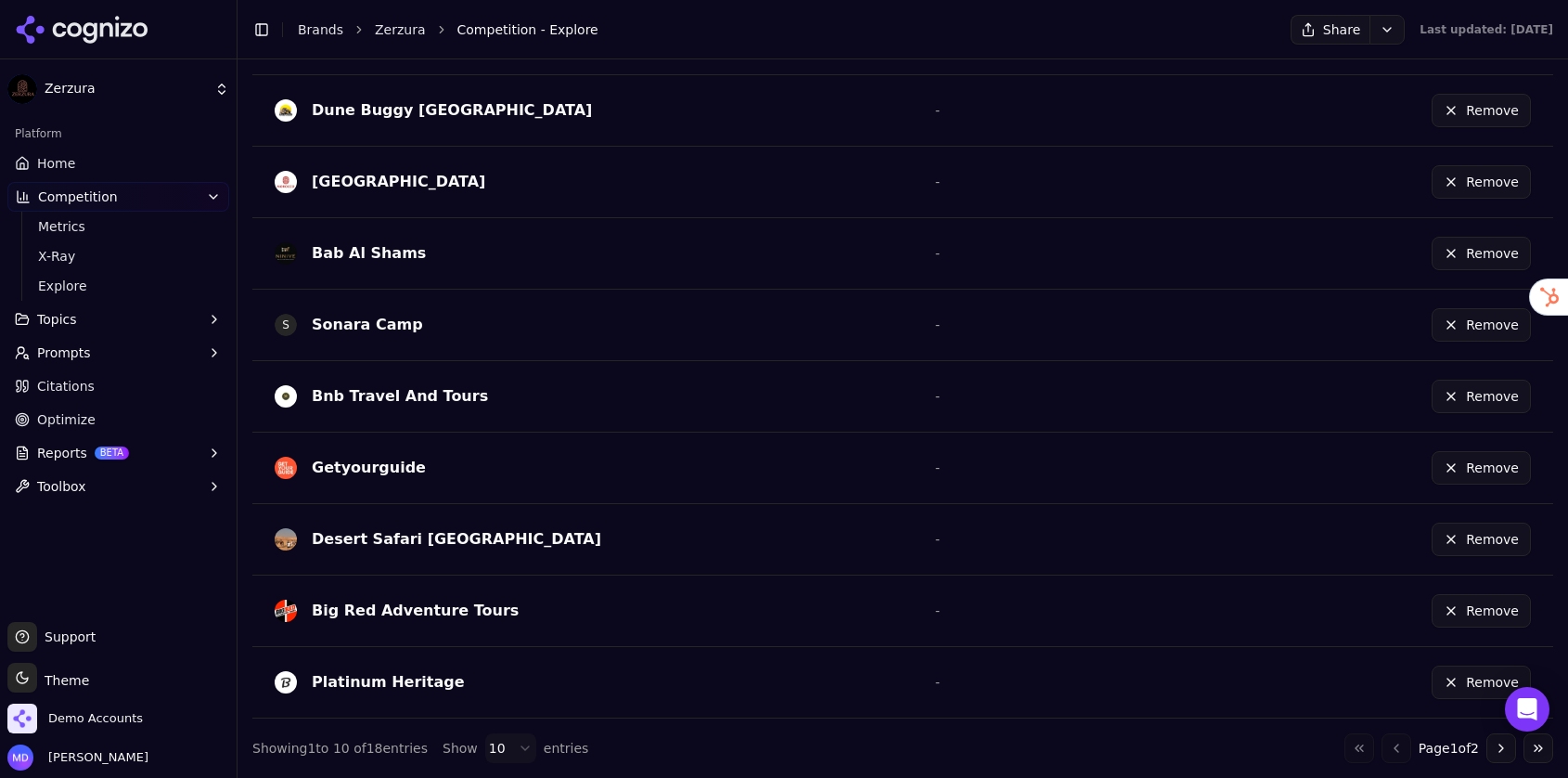
click at [1499, 744] on button "Go to next page" at bounding box center [1501, 747] width 30 height 30
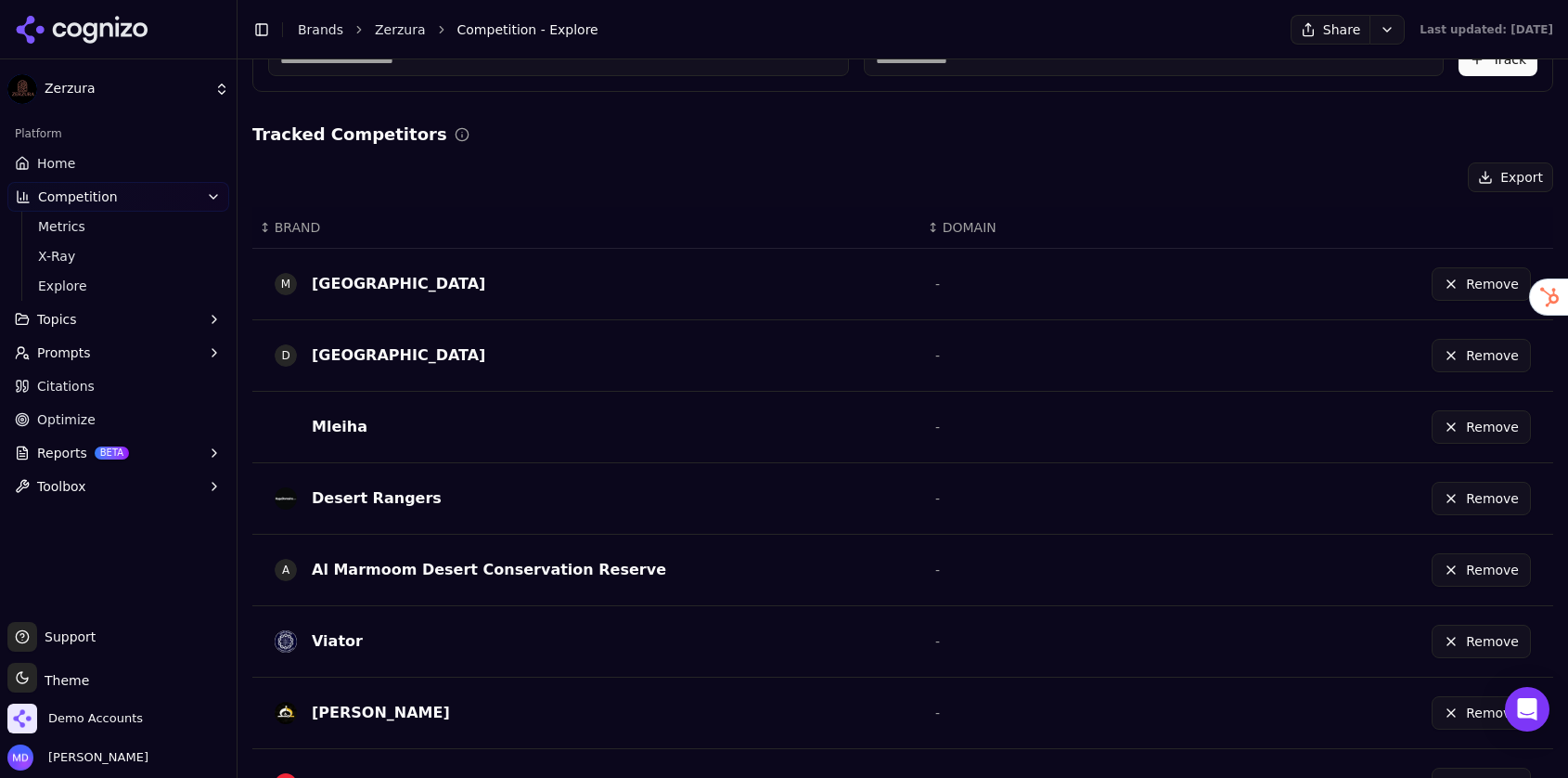
scroll to position [355, 0]
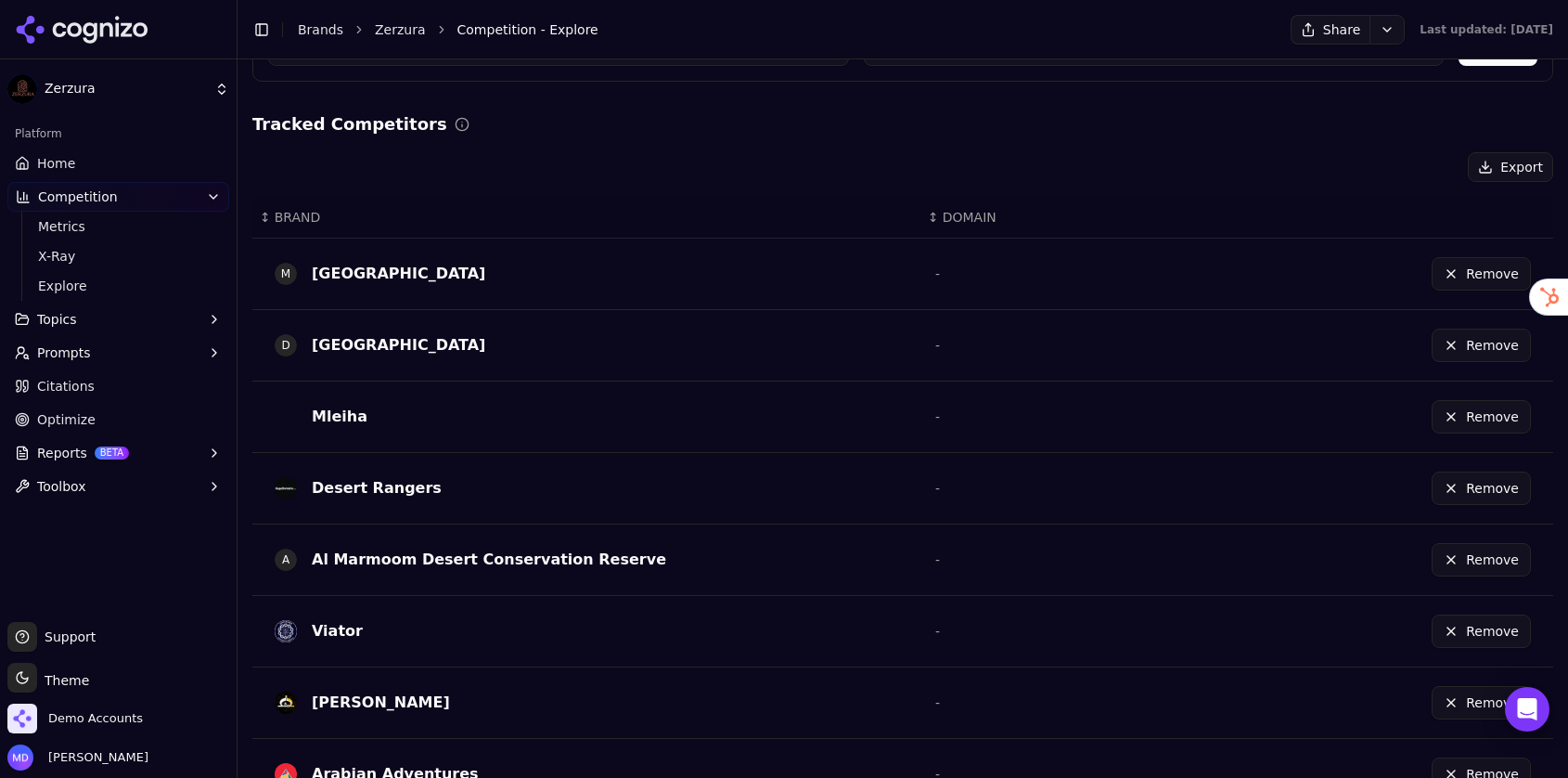
click at [1484, 618] on button "Remove" at bounding box center [1482, 631] width 99 height 33
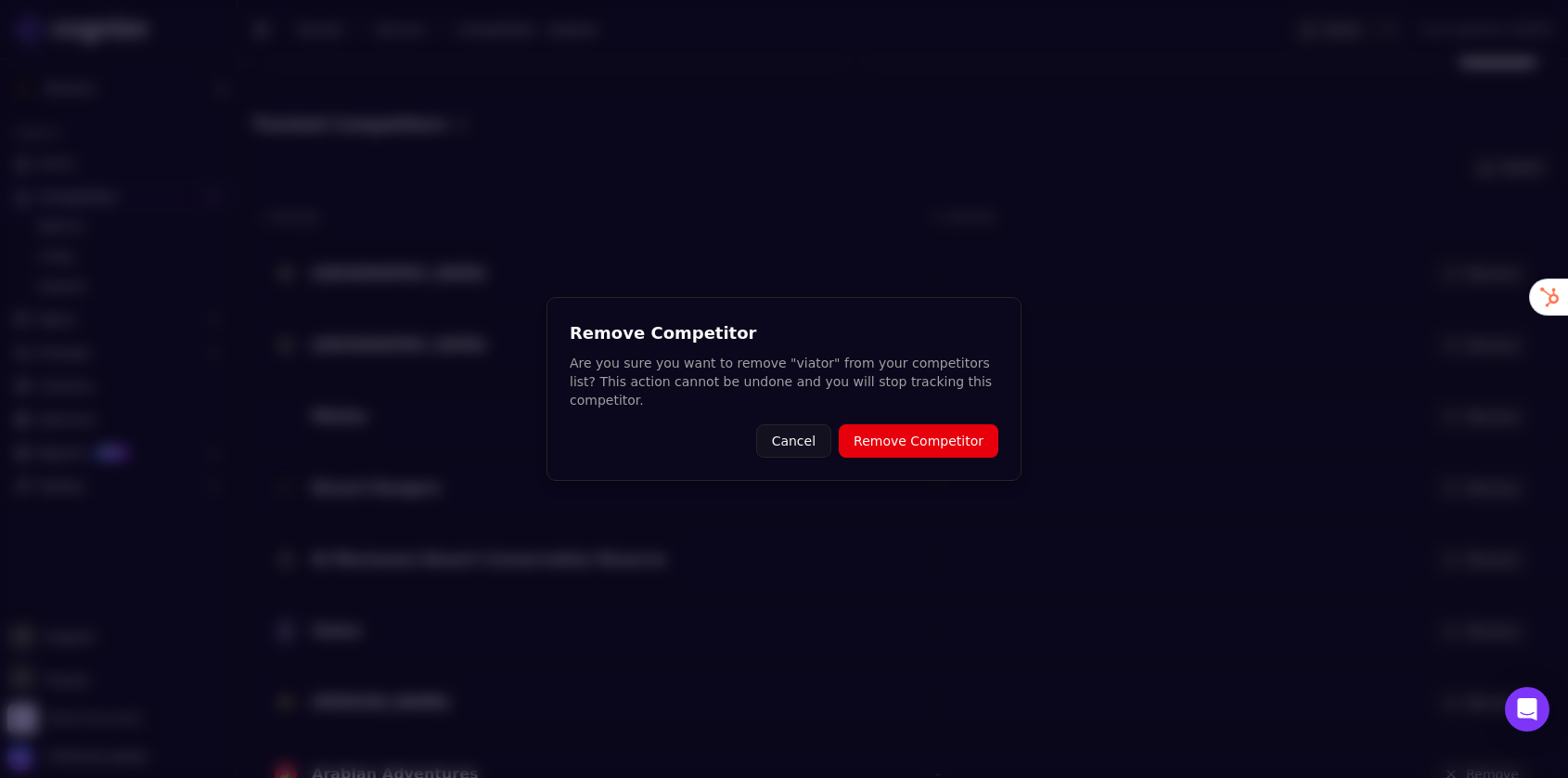
click at [901, 431] on button "Remove Competitor" at bounding box center [918, 441] width 160 height 33
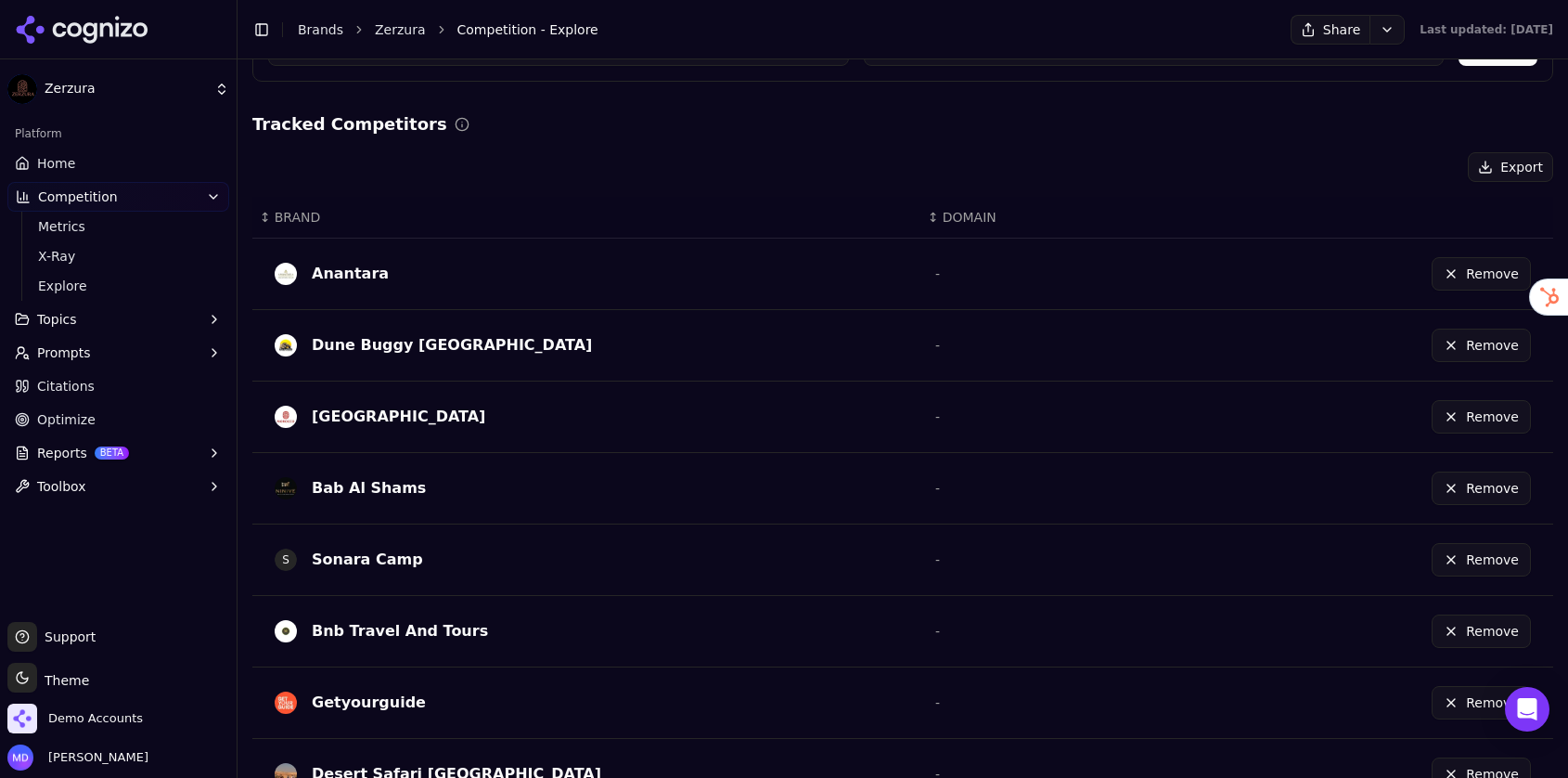
click at [142, 156] on link "Home" at bounding box center [118, 162] width 222 height 30
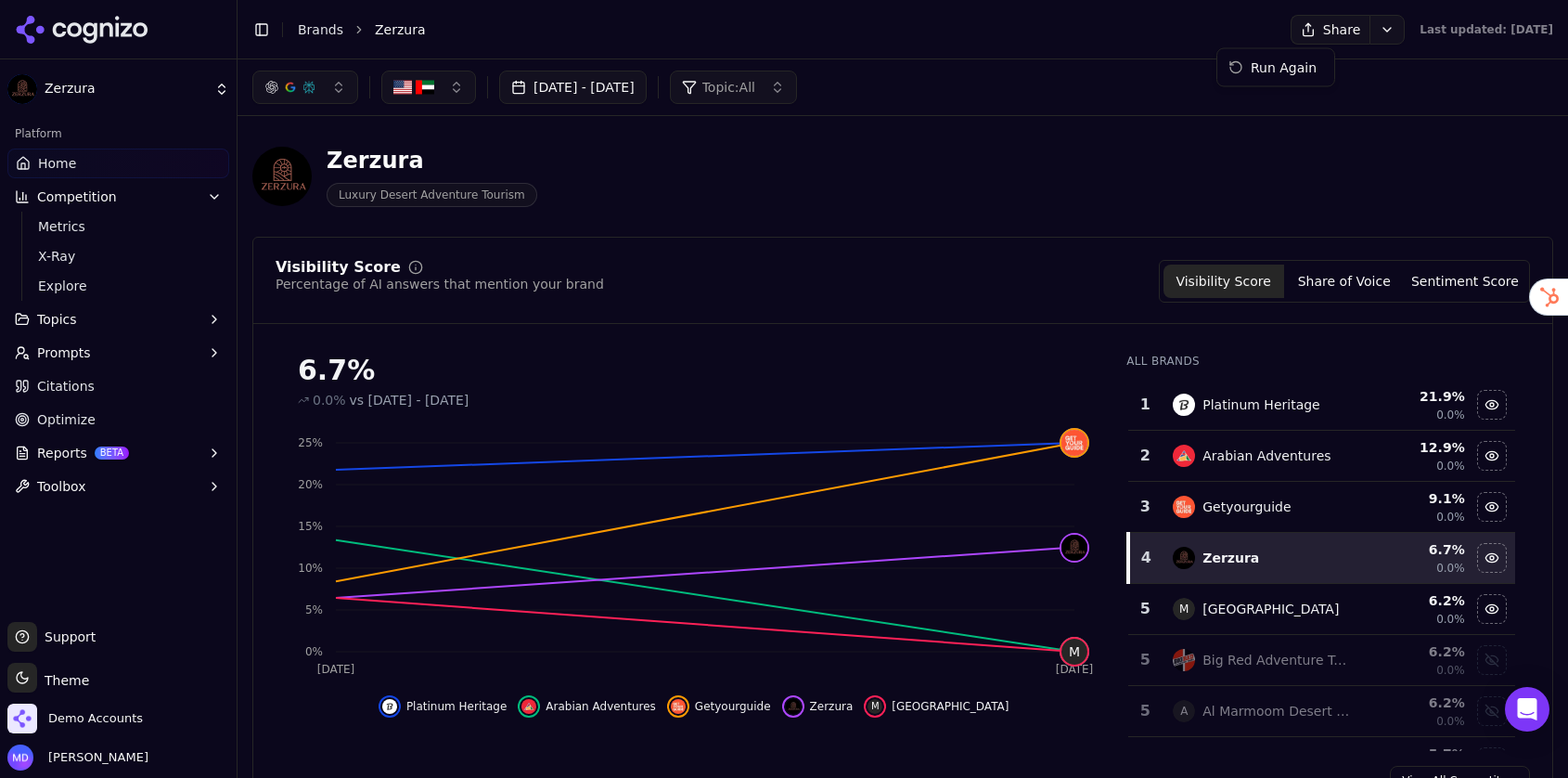
click at [1312, 38] on html "Zerzura Platform Home Competition Metrics X-Ray Explore Topics Prompts Citation…" at bounding box center [784, 389] width 1568 height 778
click at [1286, 76] on div "Run Again" at bounding box center [1276, 67] width 110 height 30
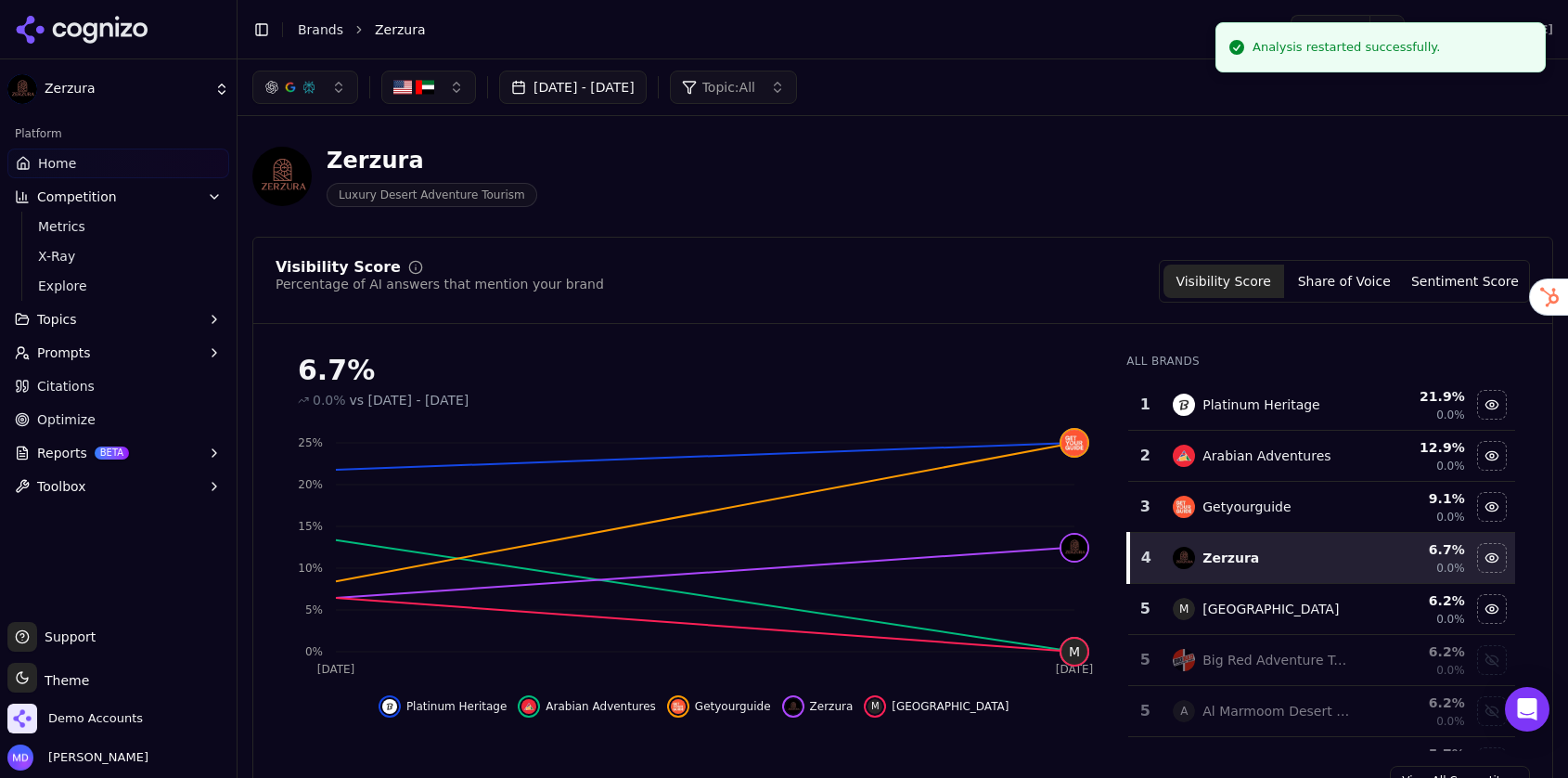
click at [177, 421] on link "Optimize" at bounding box center [118, 419] width 222 height 30
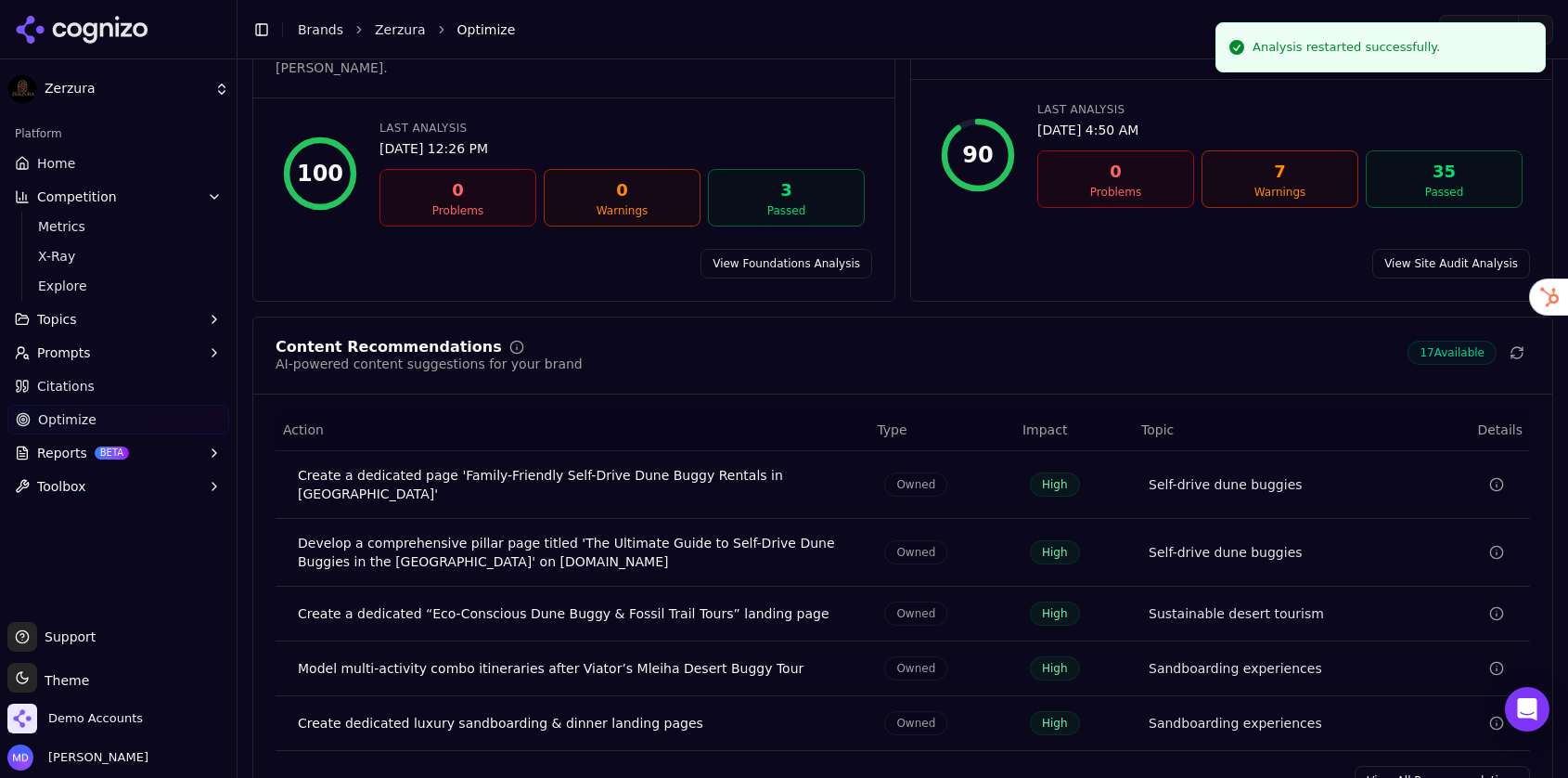
scroll to position [200, 0]
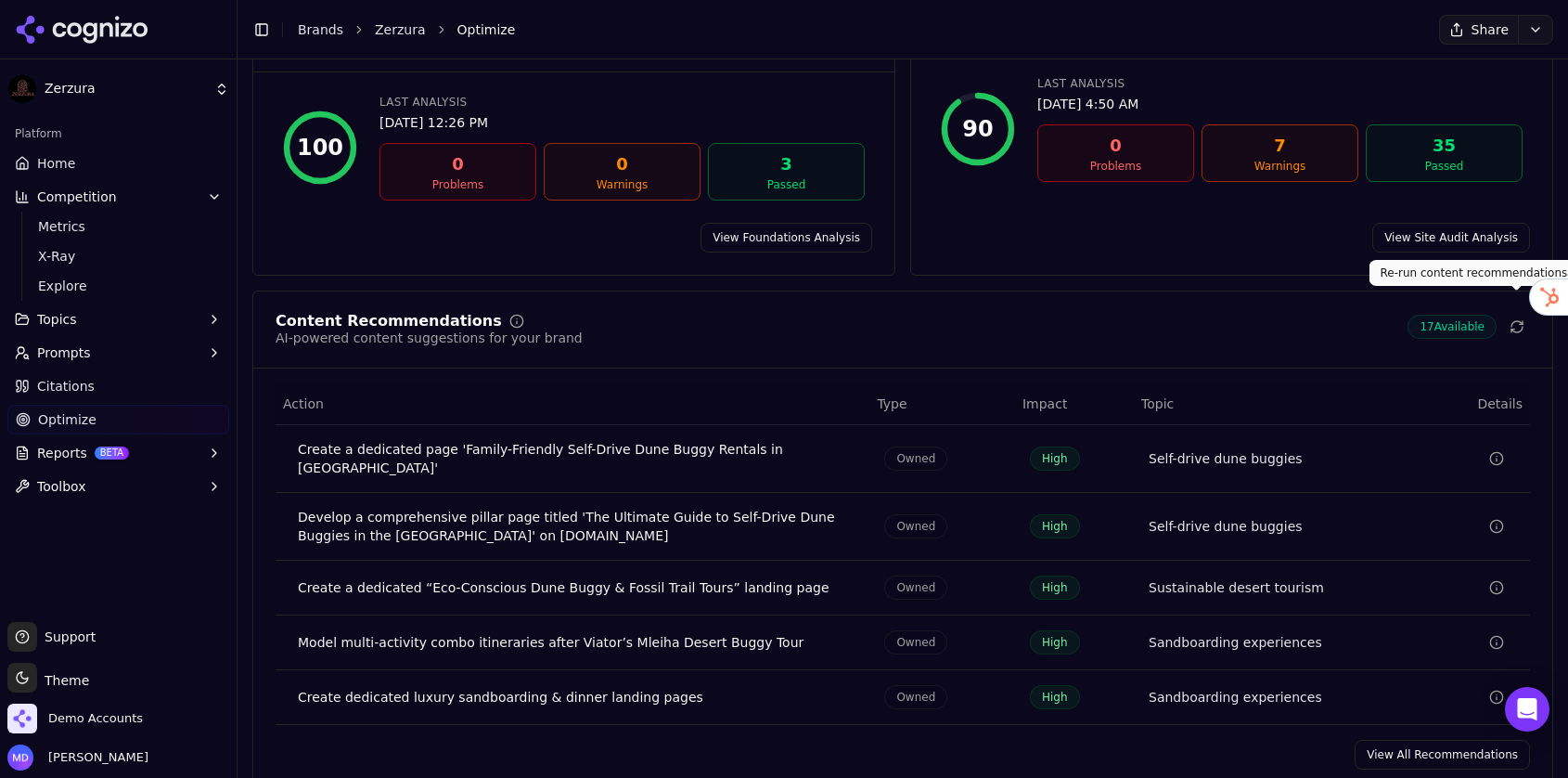
drag, startPoint x: 1515, startPoint y: 301, endPoint x: 1408, endPoint y: 240, distance: 123.2
click at [1515, 319] on icon at bounding box center [1517, 327] width 15 height 15
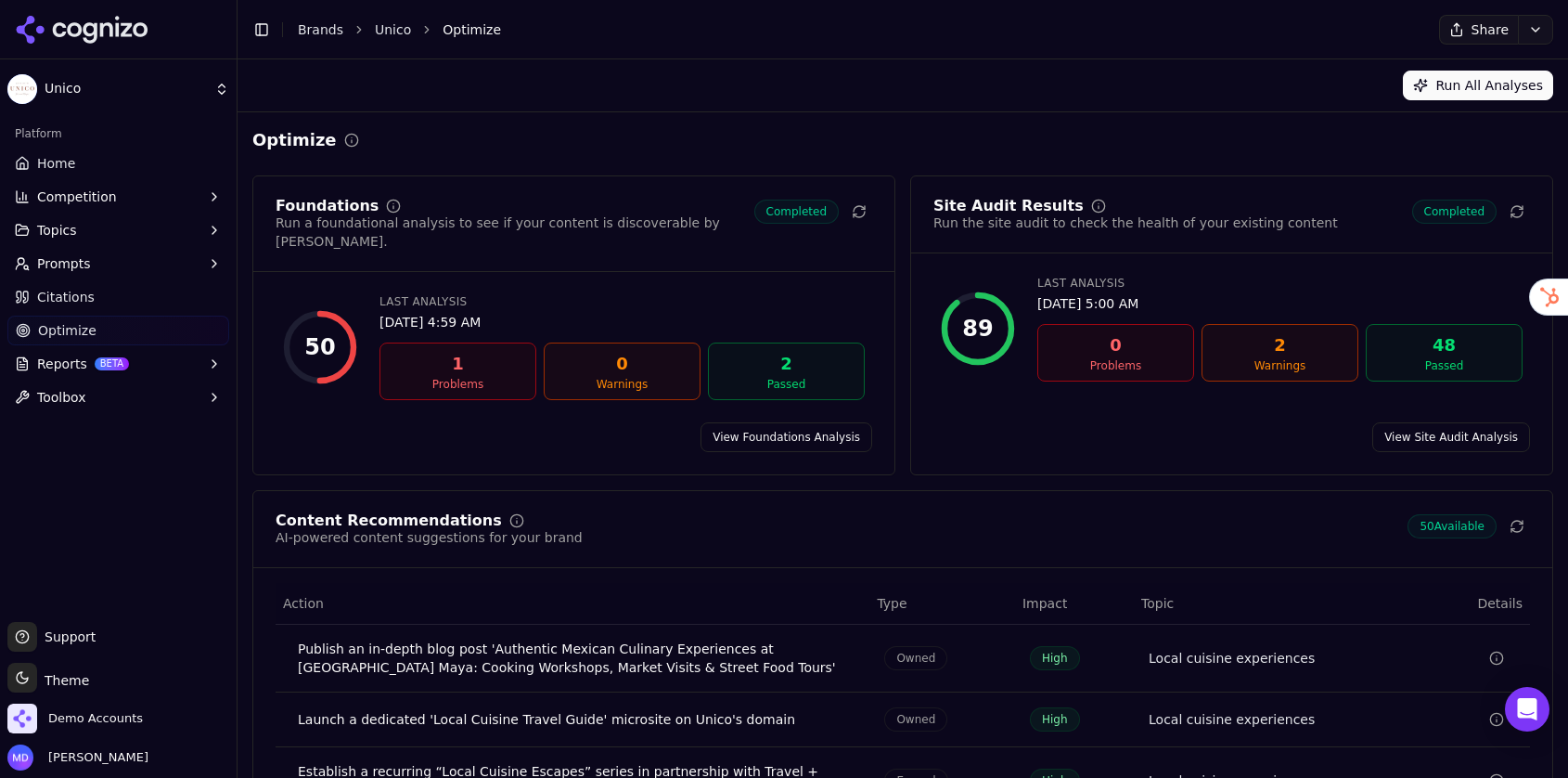
click at [312, 32] on link "Brands" at bounding box center [321, 30] width 46 height 15
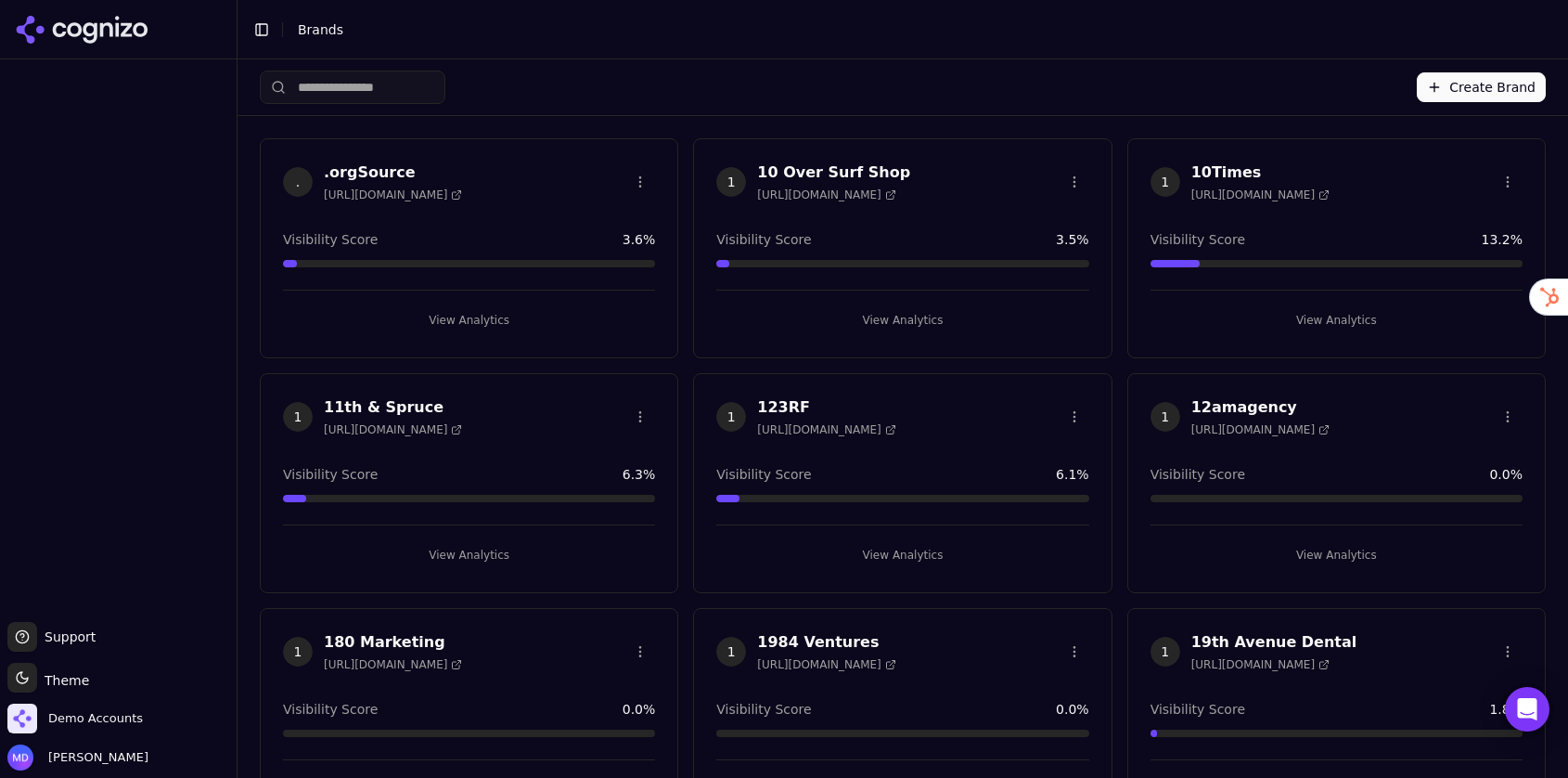
click at [435, 87] on input "search" at bounding box center [353, 87] width 185 height 33
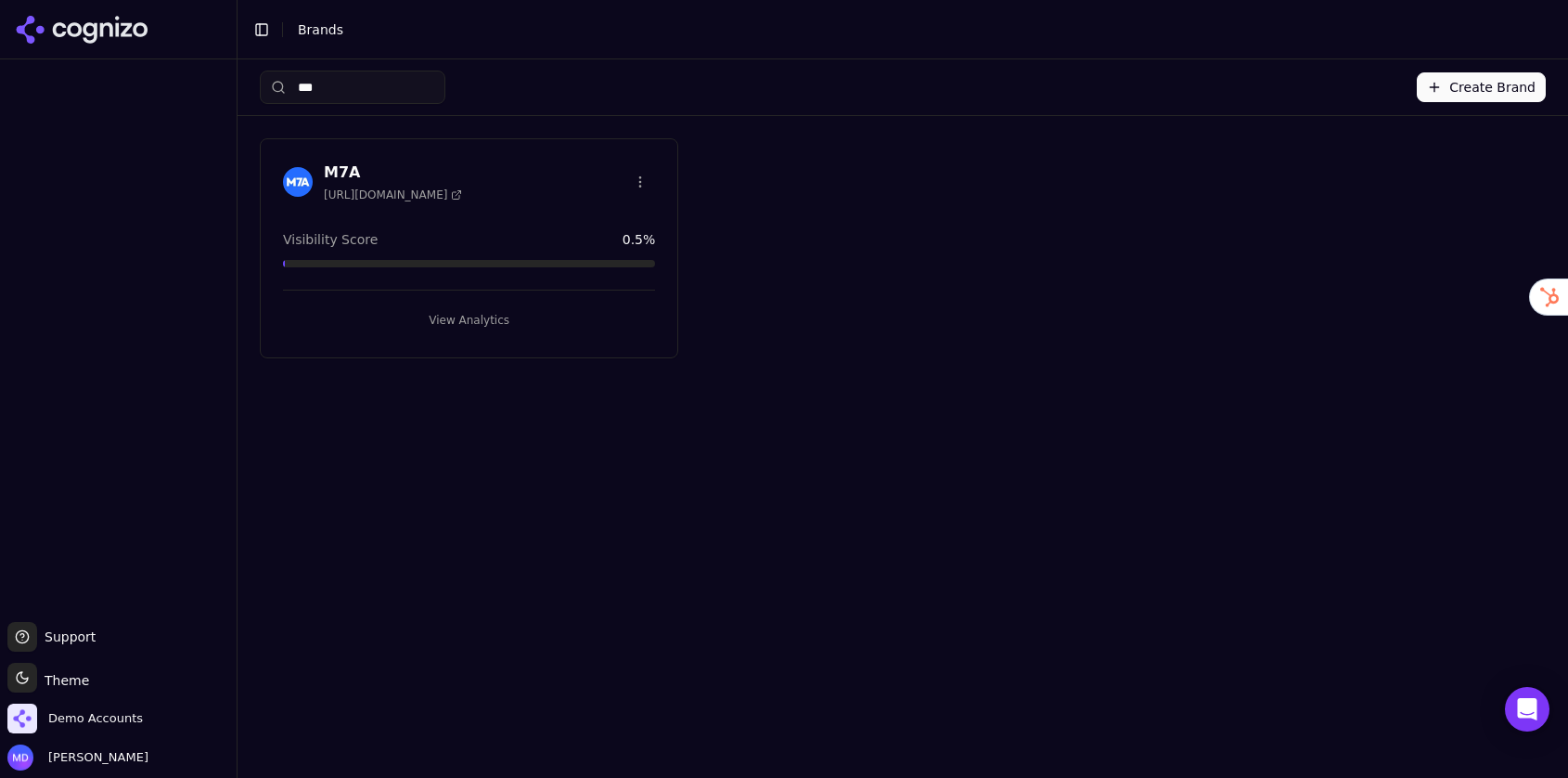
type input "***"
click at [490, 338] on div "M7A [URL][DOMAIN_NAME] Visibility Score 0.5 % View Analytics" at bounding box center [469, 249] width 419 height 220
click at [483, 323] on button "View Analytics" at bounding box center [468, 320] width 372 height 30
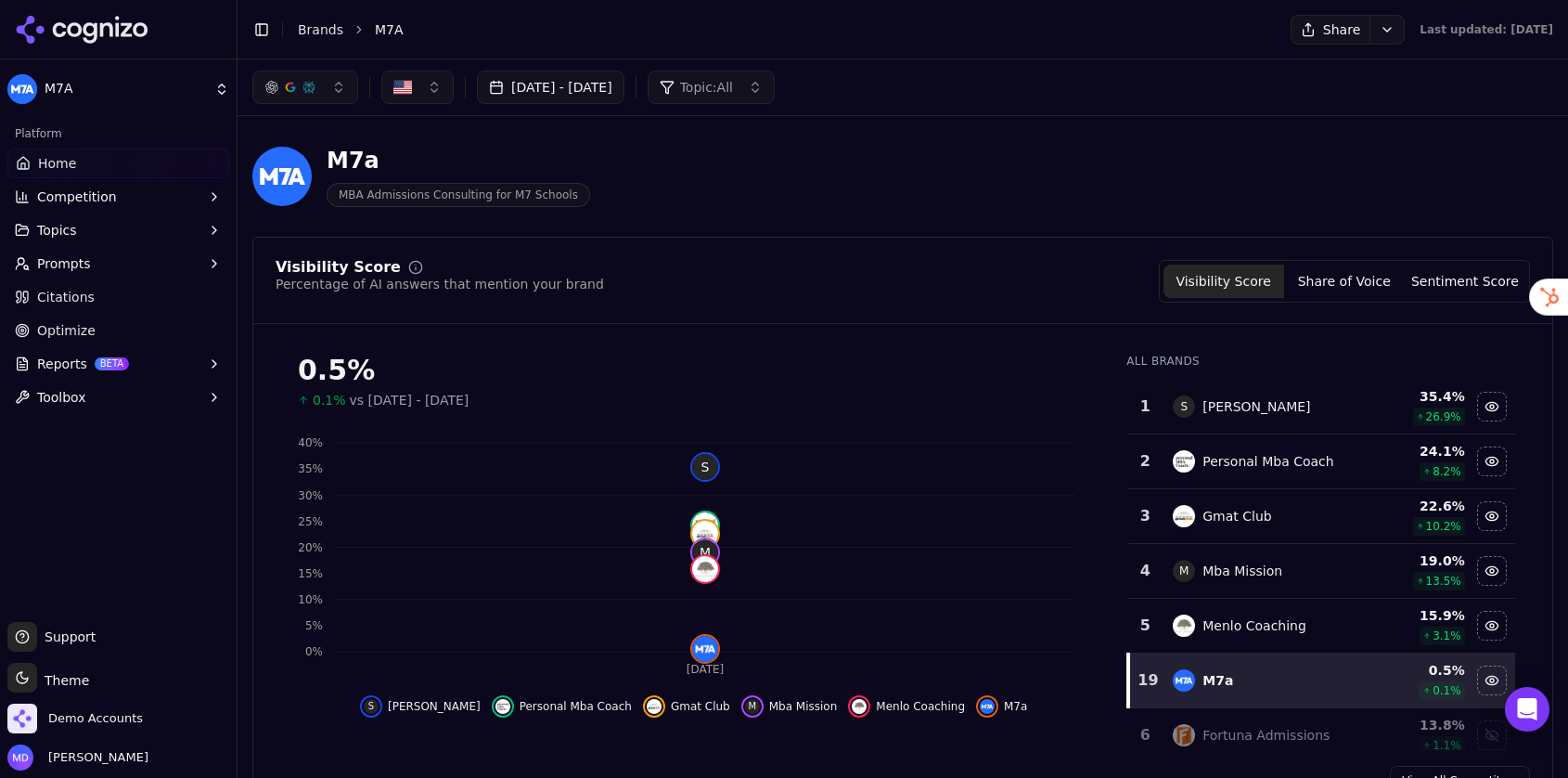
click at [54, 262] on span "Prompts" at bounding box center [64, 263] width 54 height 18
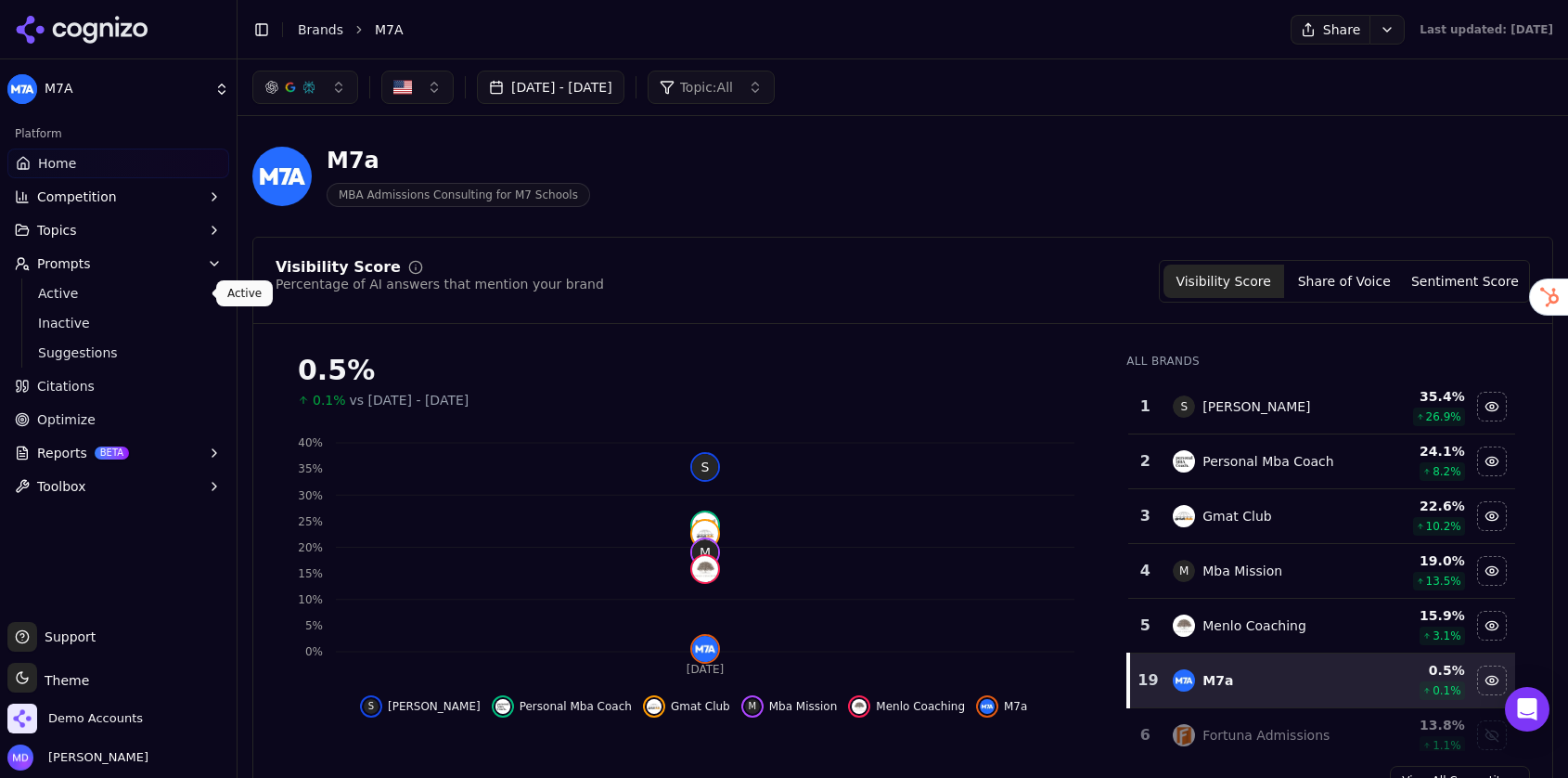
click at [60, 295] on span "Active" at bounding box center [118, 292] width 161 height 18
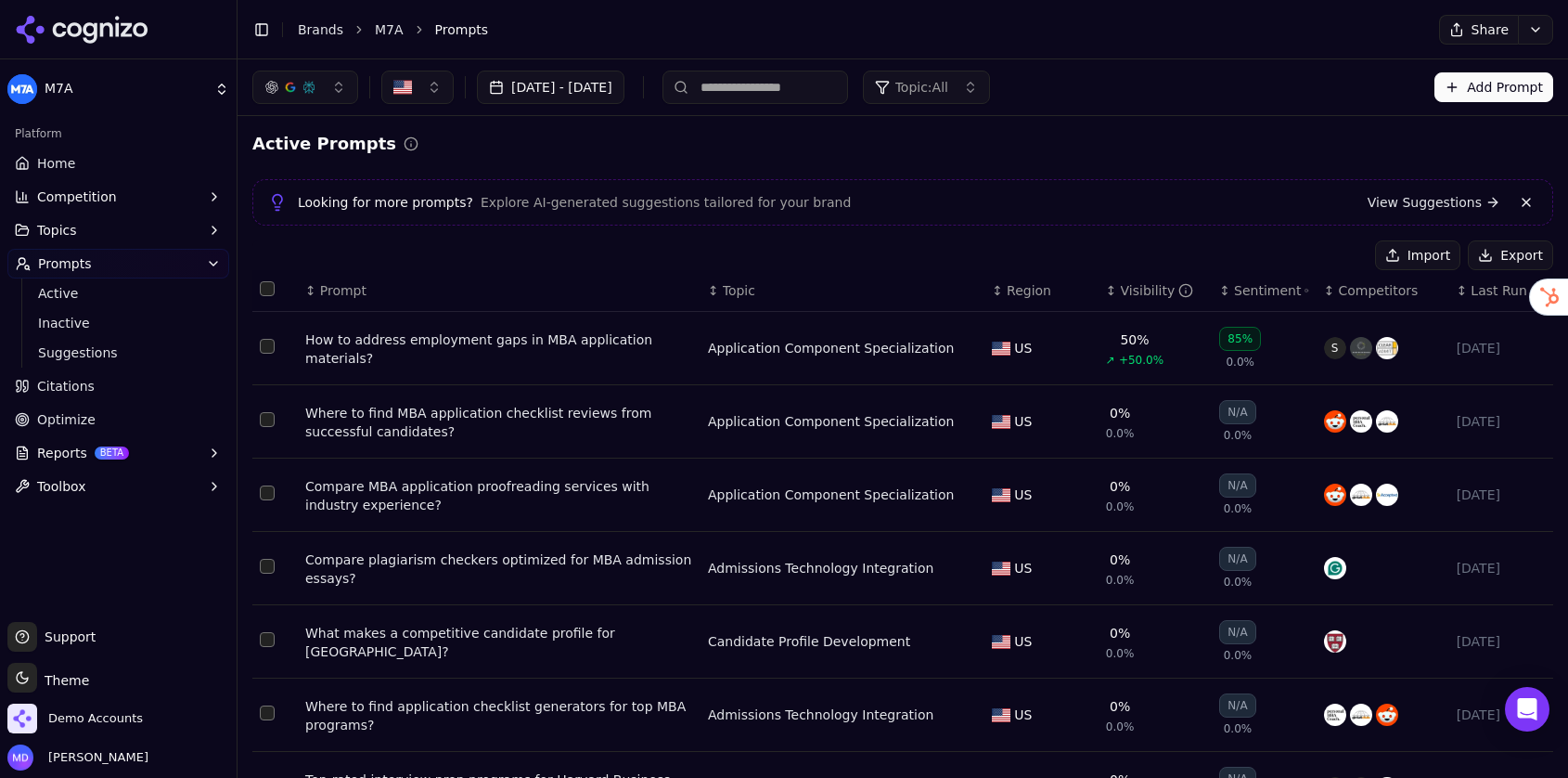
drag, startPoint x: 86, startPoint y: 416, endPoint x: 186, endPoint y: 413, distance: 100.0
click at [86, 416] on span "Optimize" at bounding box center [66, 419] width 58 height 18
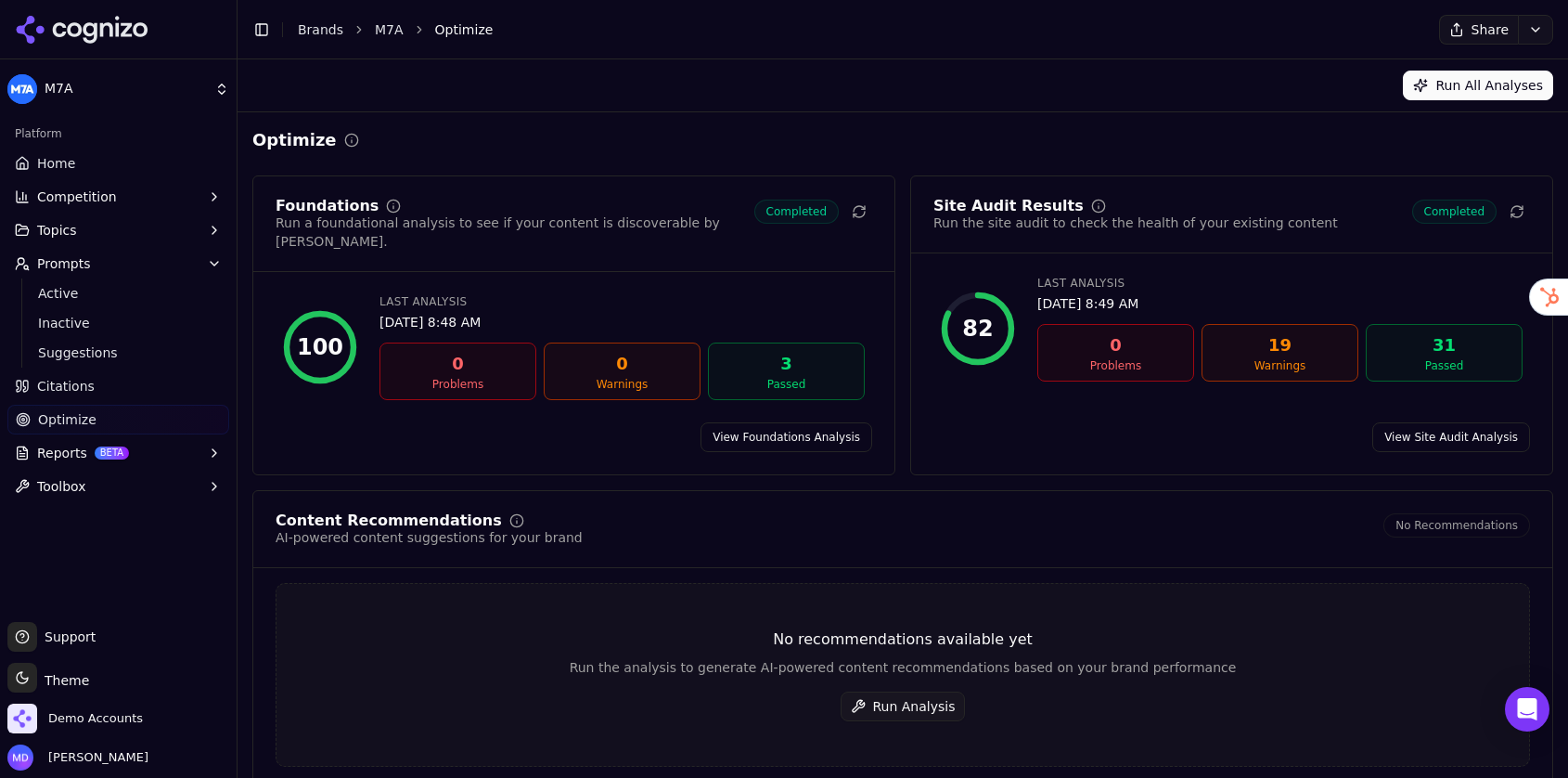
click at [914, 692] on button "Run Analysis" at bounding box center [903, 706] width 125 height 30
click at [109, 159] on link "Home" at bounding box center [118, 162] width 222 height 30
